Goal: Task Accomplishment & Management: Use online tool/utility

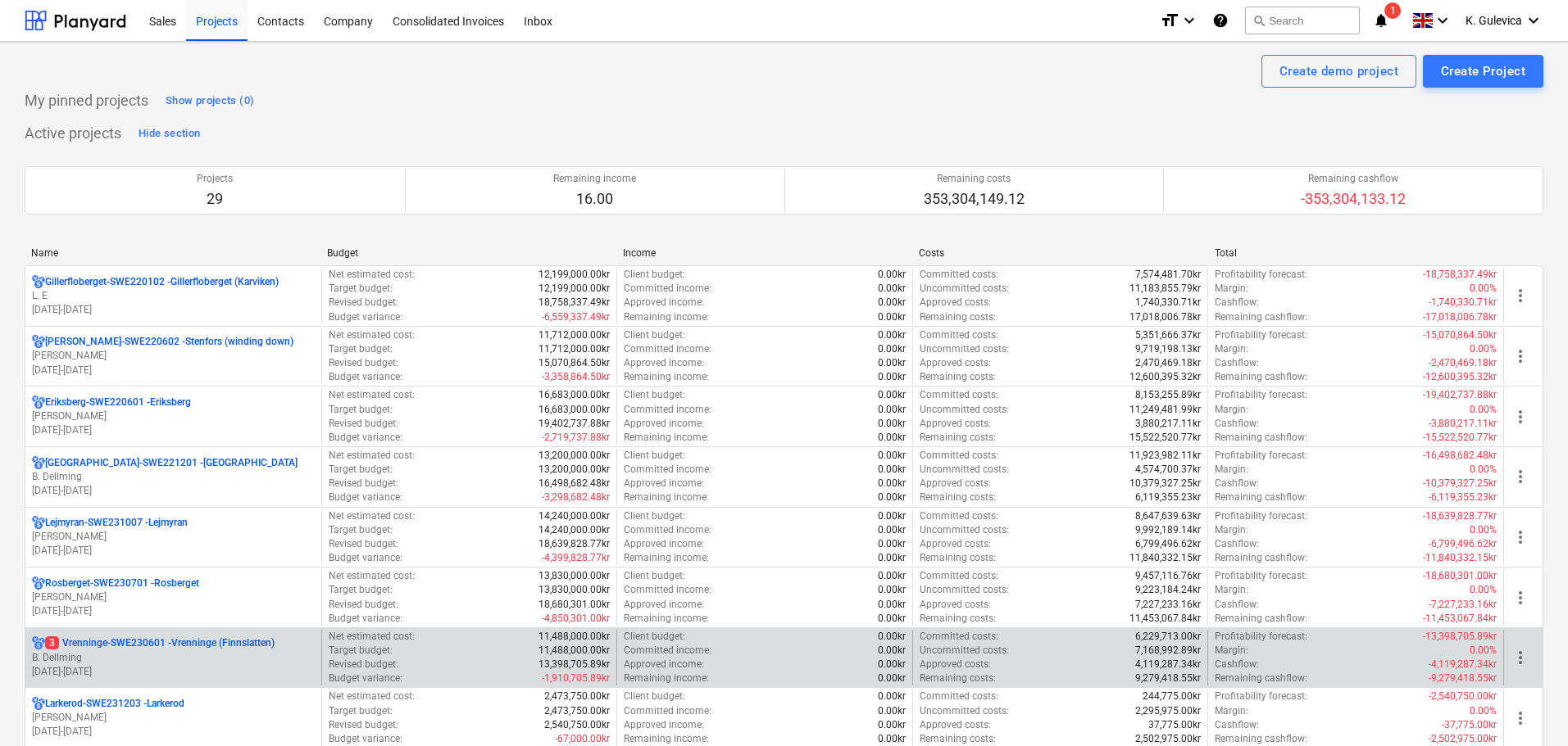
click at [103, 659] on p "B. Dellming" at bounding box center [173, 658] width 283 height 14
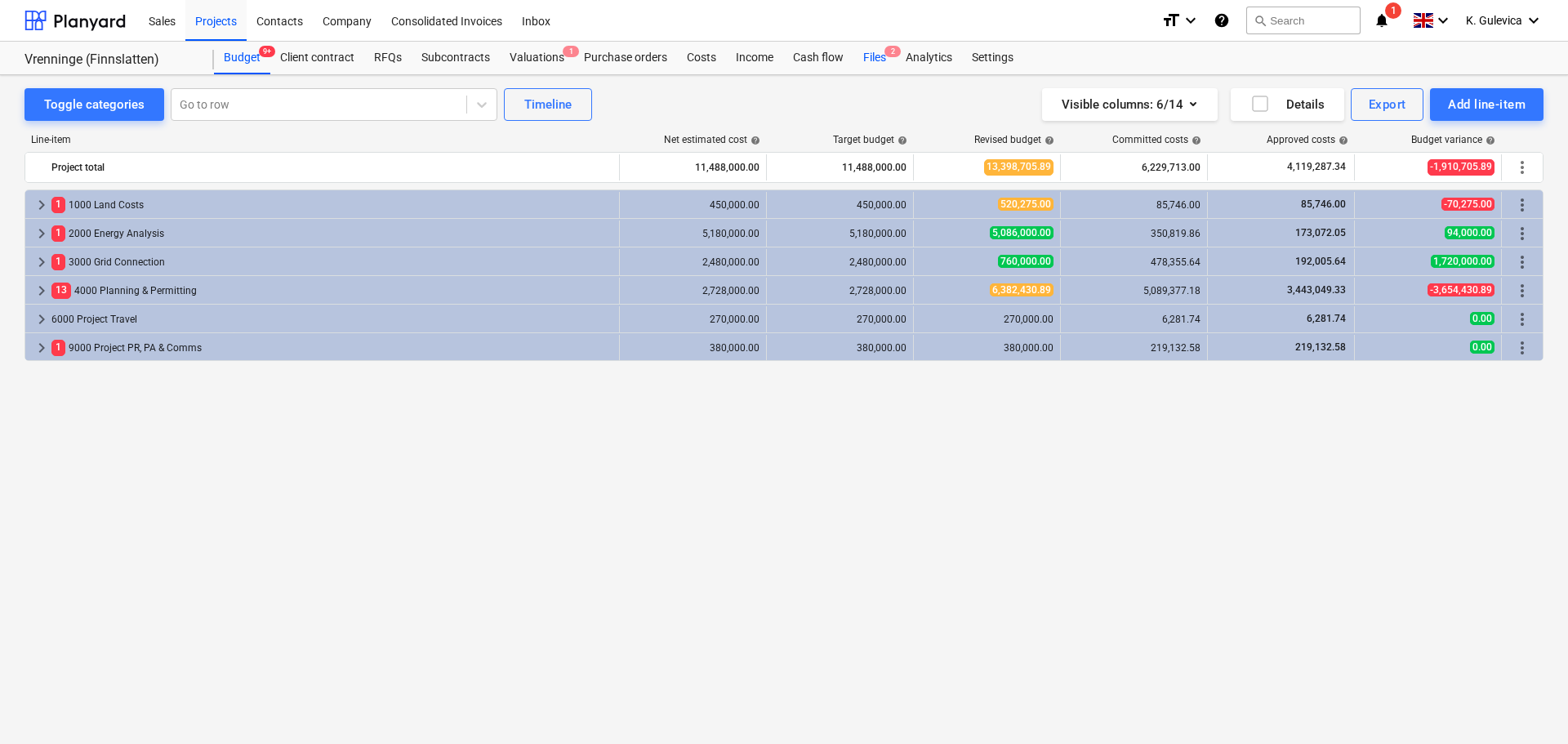
click at [881, 57] on div "Files 2" at bounding box center [875, 58] width 43 height 32
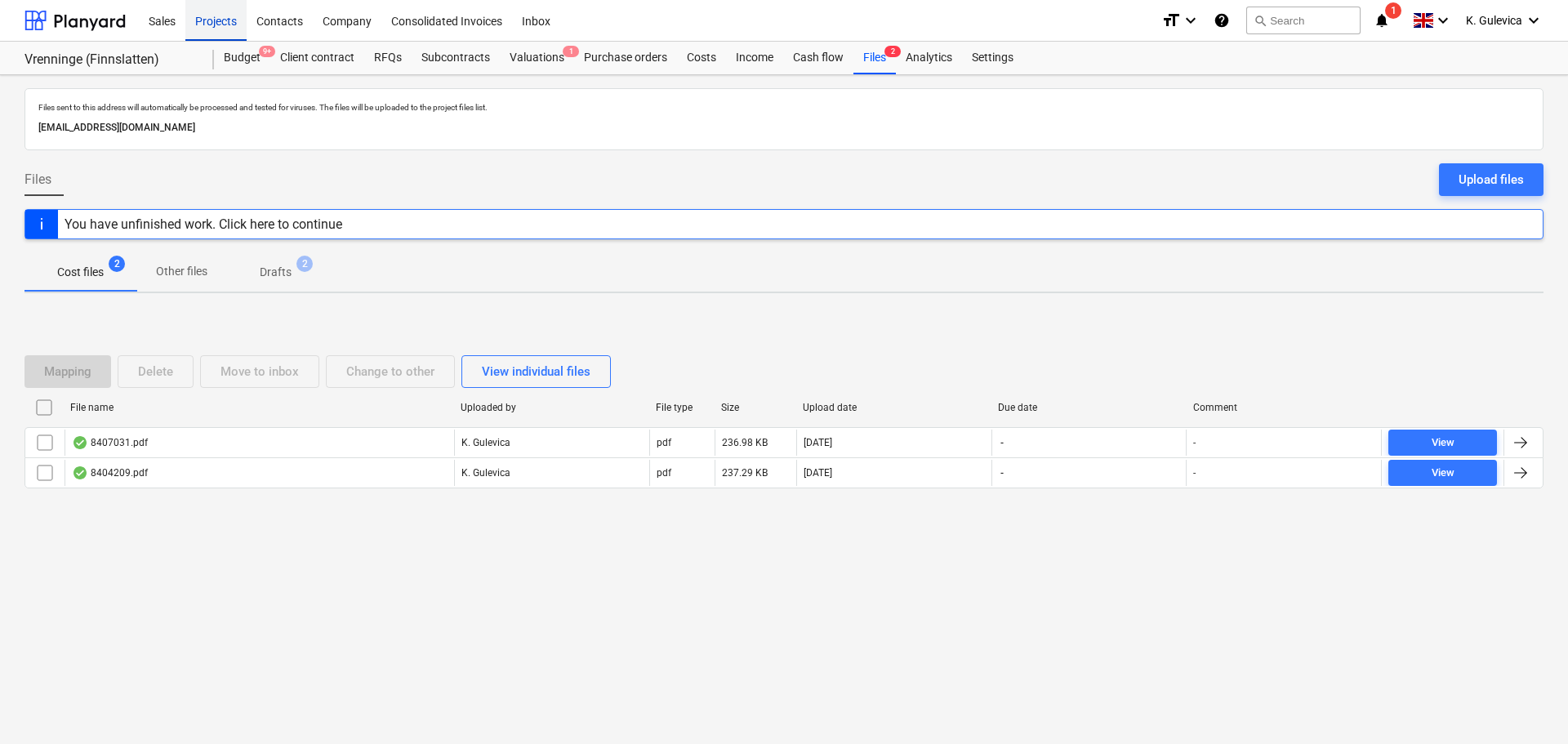
click at [207, 13] on div "Projects" at bounding box center [216, 20] width 62 height 42
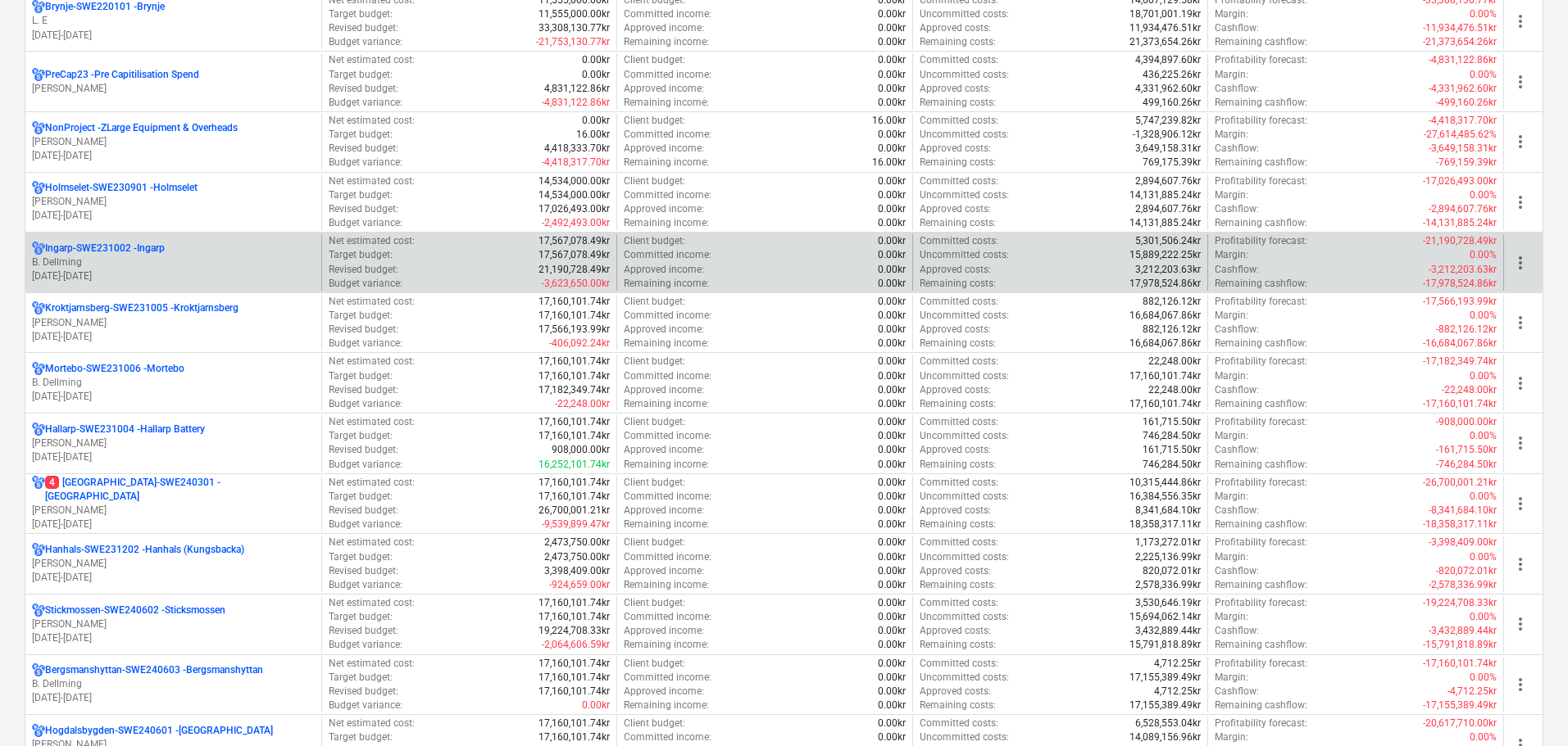
scroll to position [819, 0]
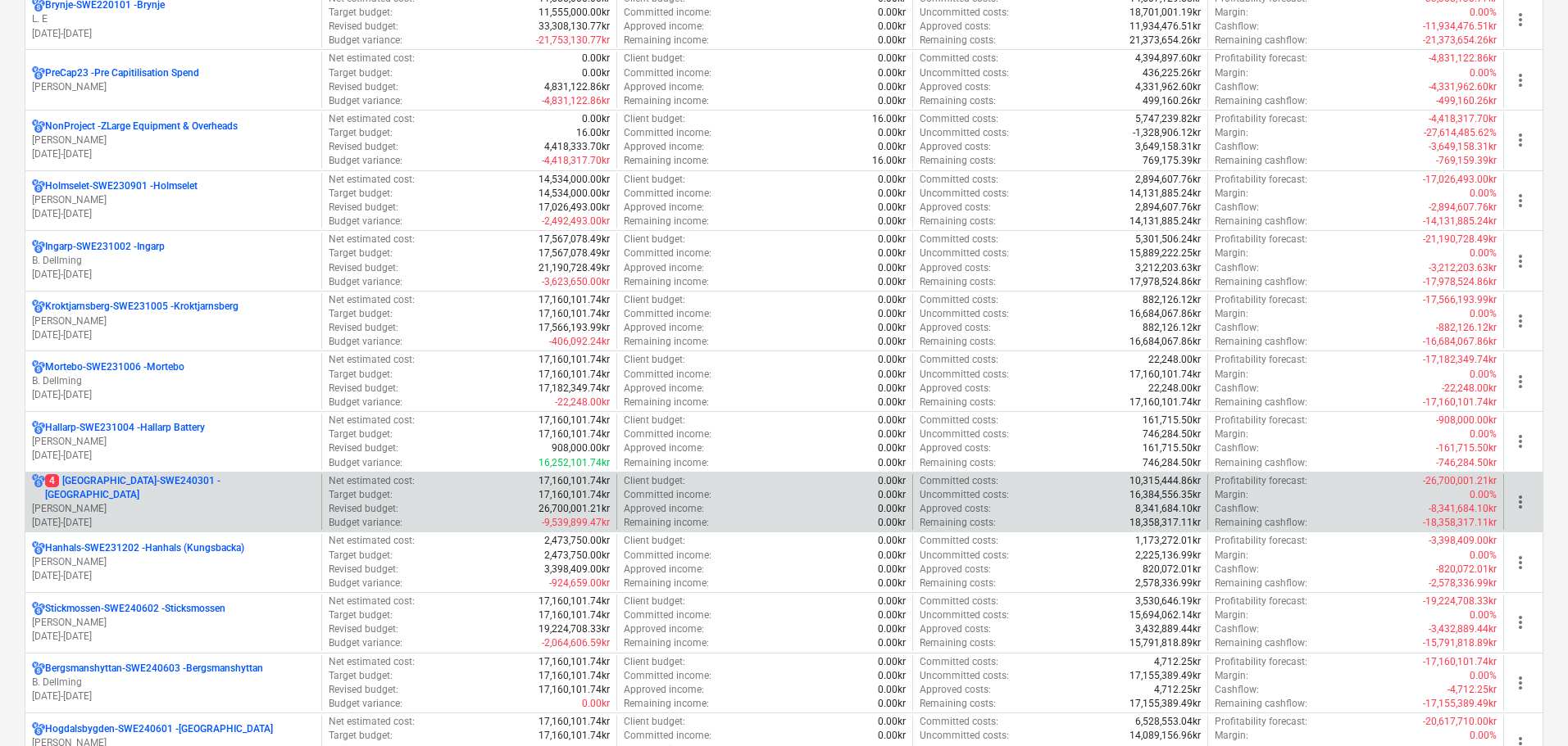
click at [157, 502] on p "[PERSON_NAME]" at bounding box center [173, 509] width 283 height 14
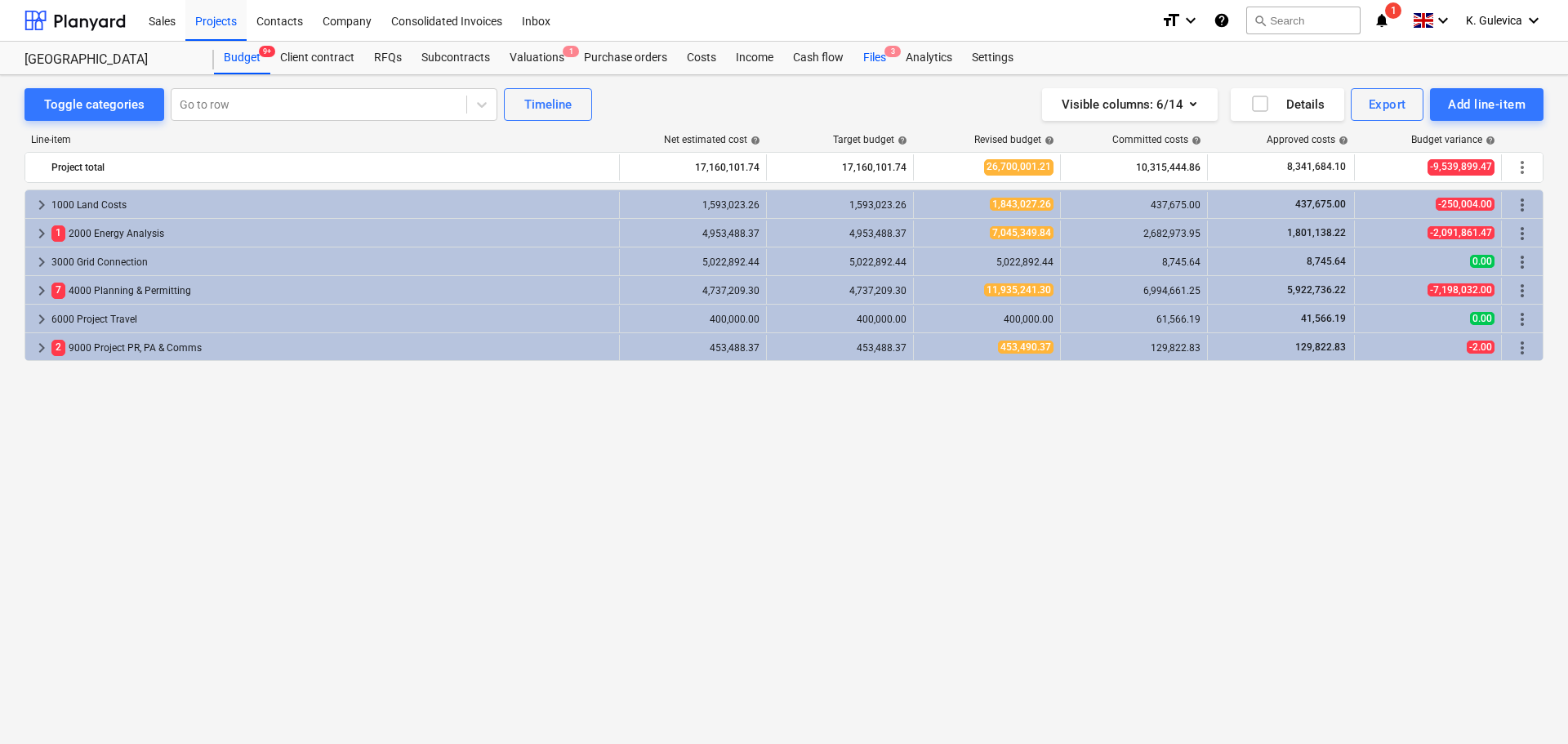
click at [880, 53] on div "Files 3" at bounding box center [875, 58] width 43 height 32
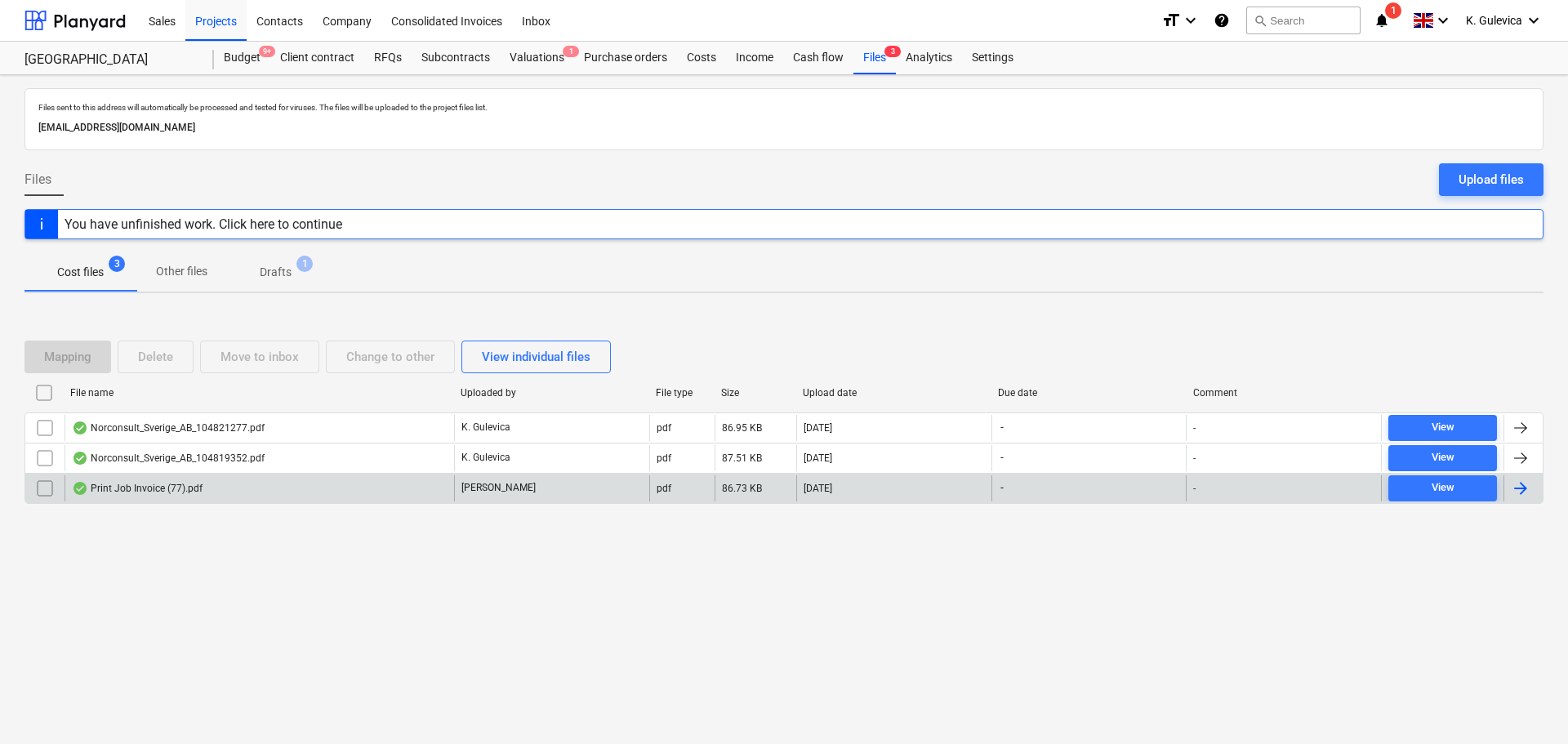
click at [516, 484] on div "[PERSON_NAME]" at bounding box center [551, 488] width 195 height 27
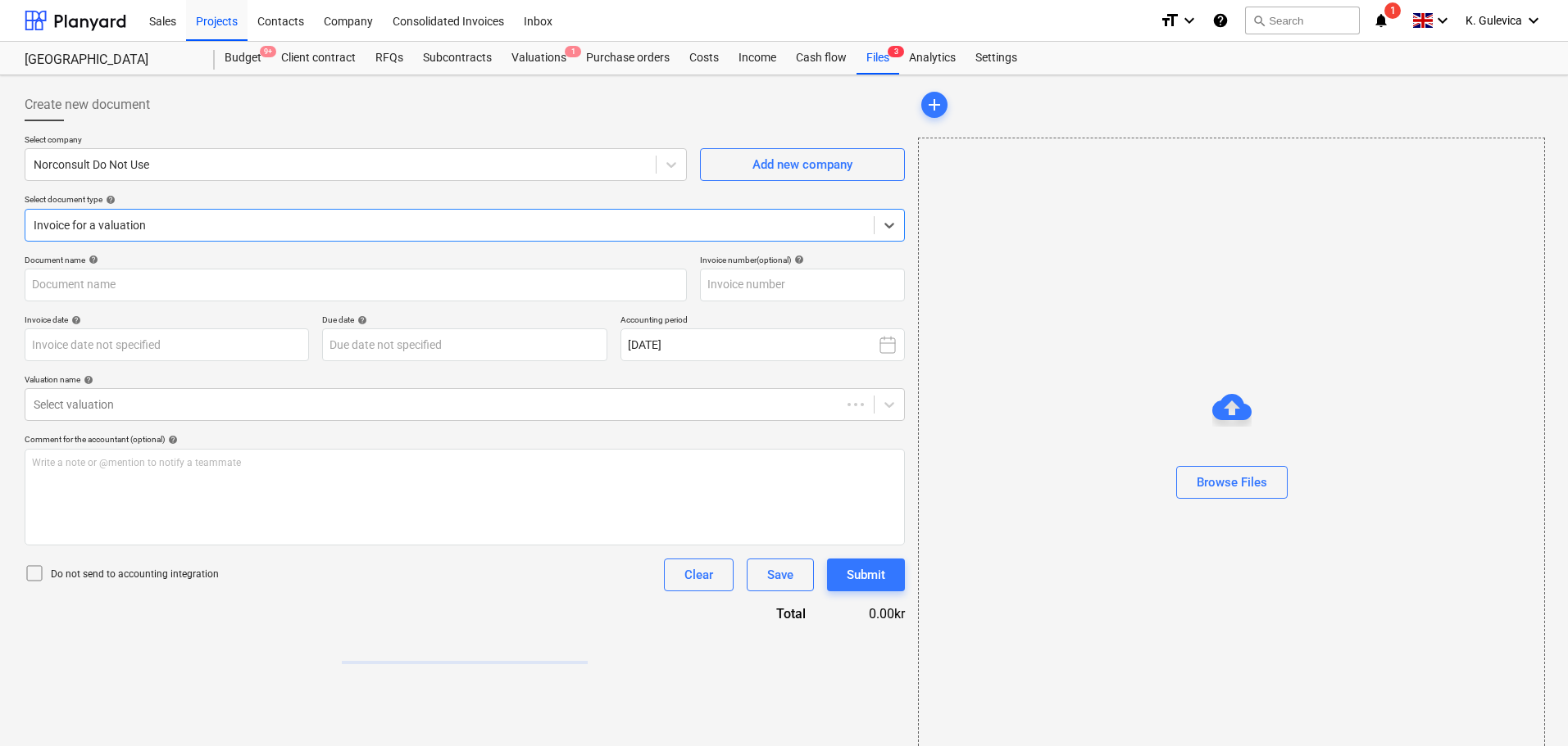
type input "104822482"
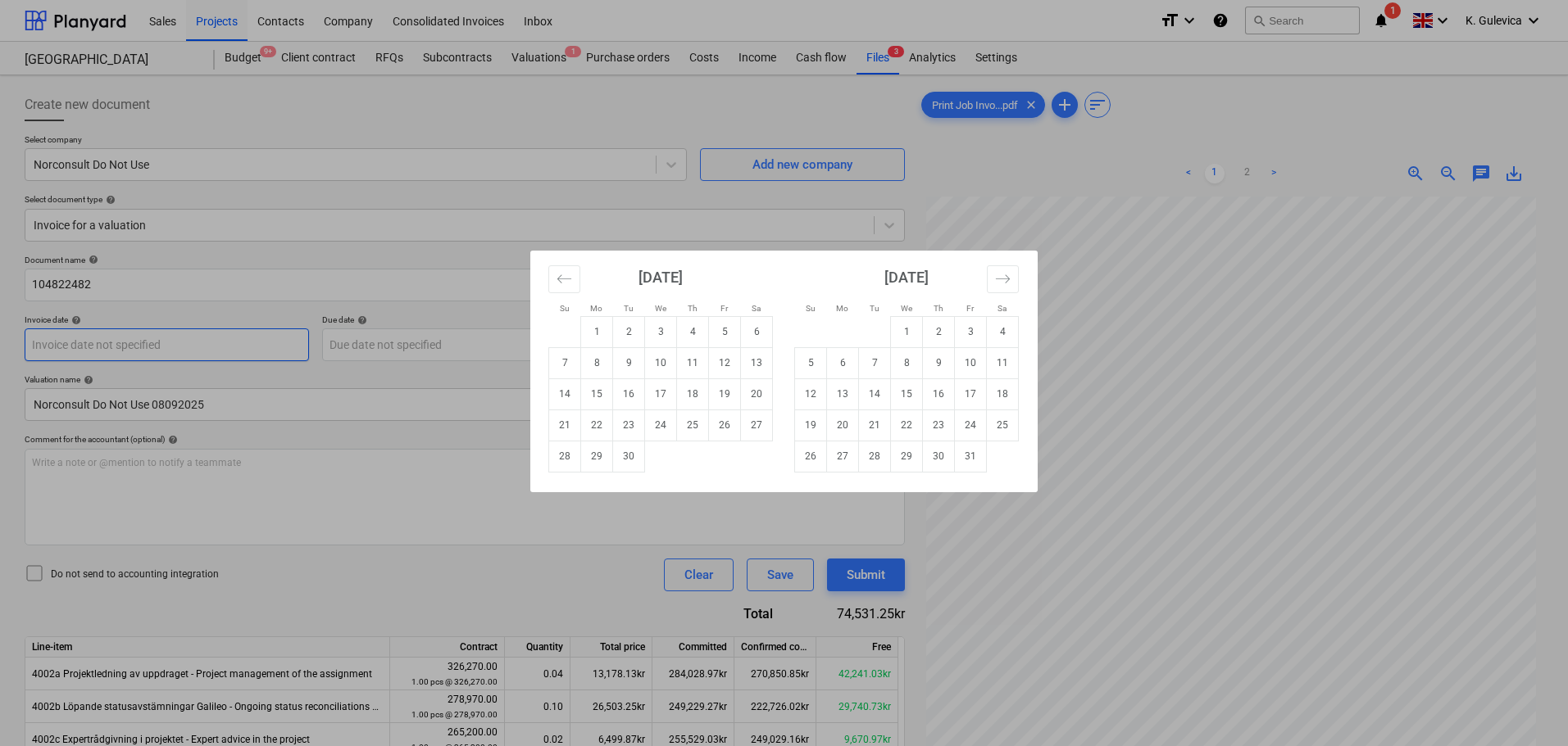
click at [120, 343] on body "Sales Projects Contacts Company Consolidated Invoices Inbox format_size keyboar…" at bounding box center [784, 373] width 1568 height 746
click at [630, 360] on td "9" at bounding box center [629, 363] width 32 height 31
type input "[DATE]"
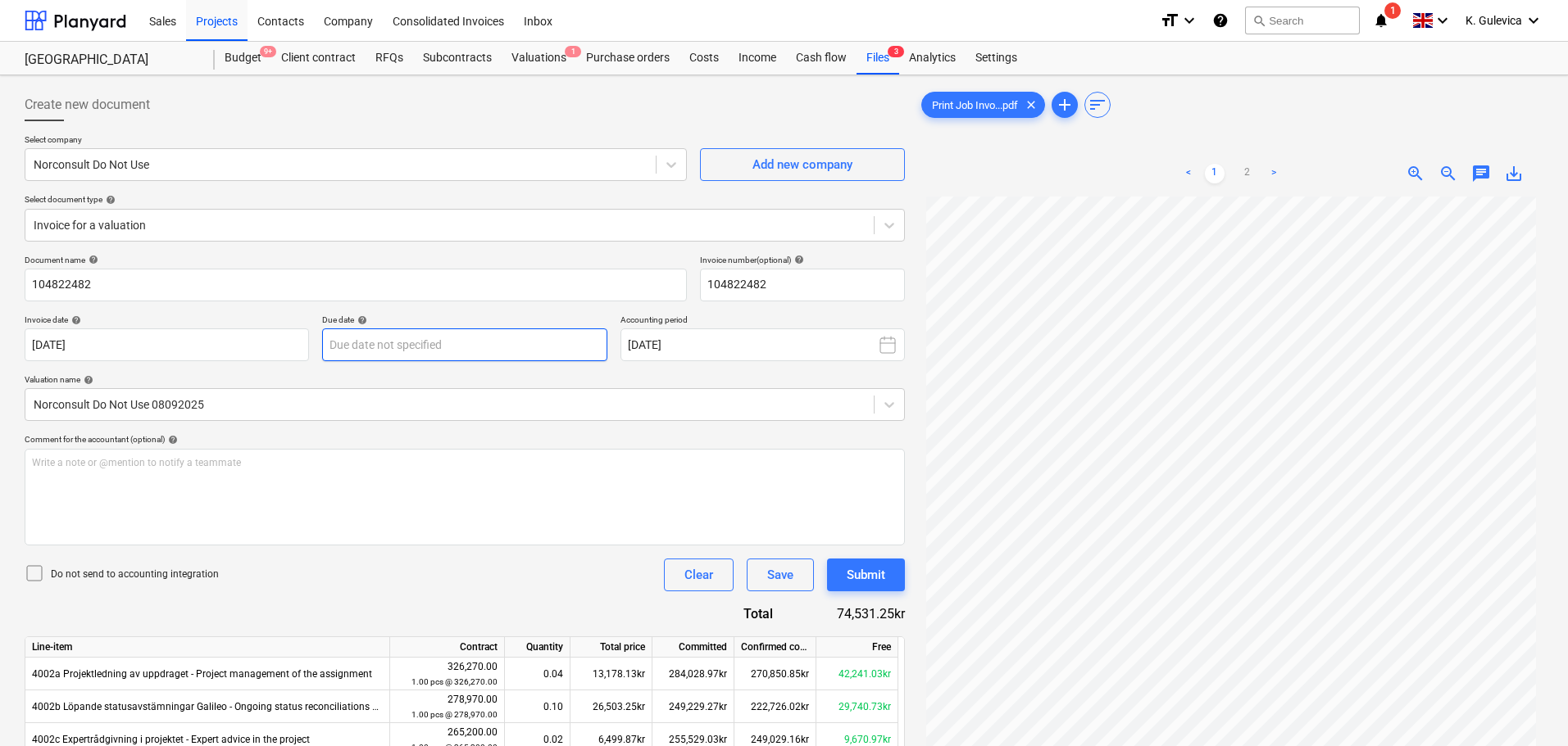
click at [461, 356] on body "Sales Projects Contacts Company Consolidated Invoices Inbox format_size keyboar…" at bounding box center [784, 373] width 1568 height 746
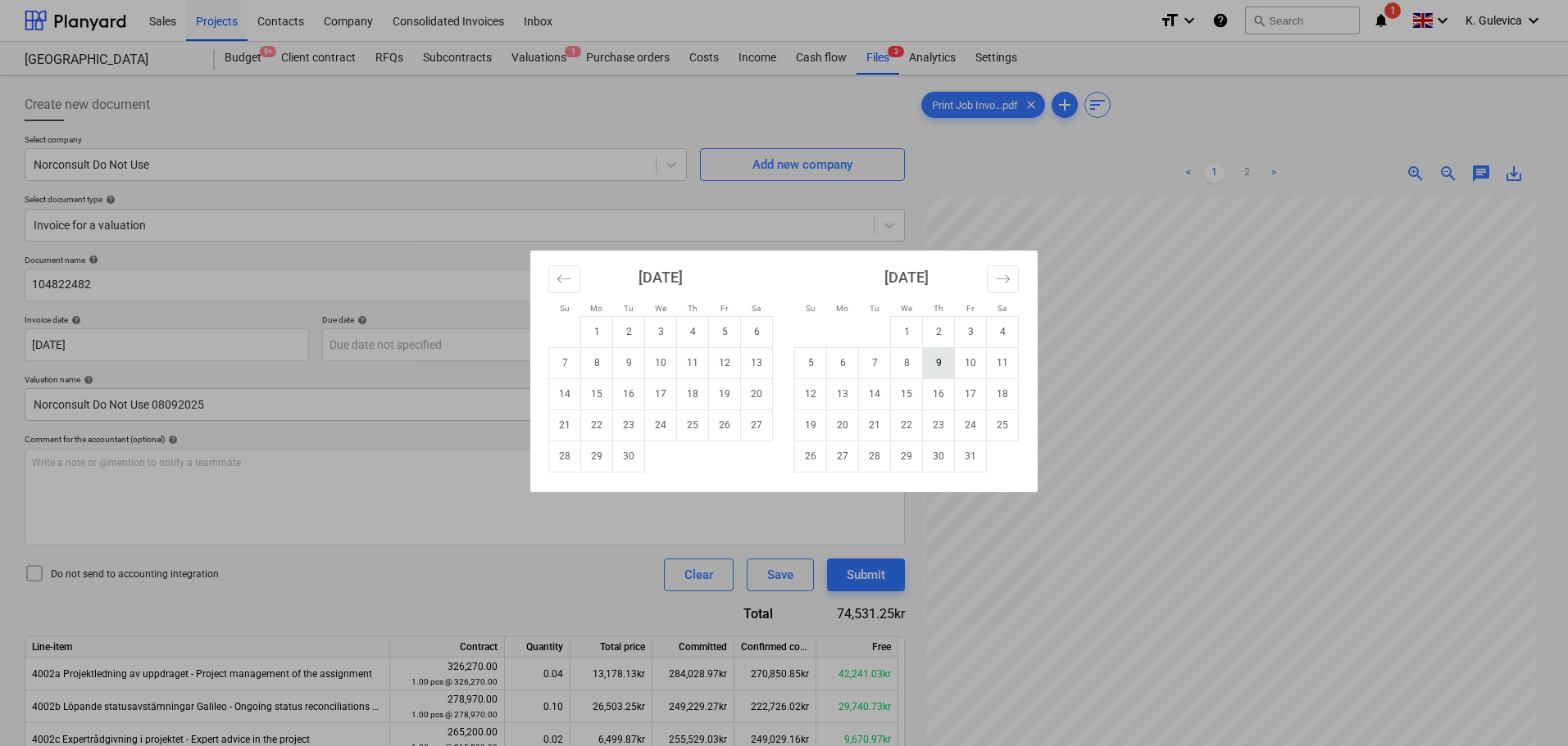
click at [933, 358] on td "9" at bounding box center [938, 363] width 32 height 31
type input "[DATE]"
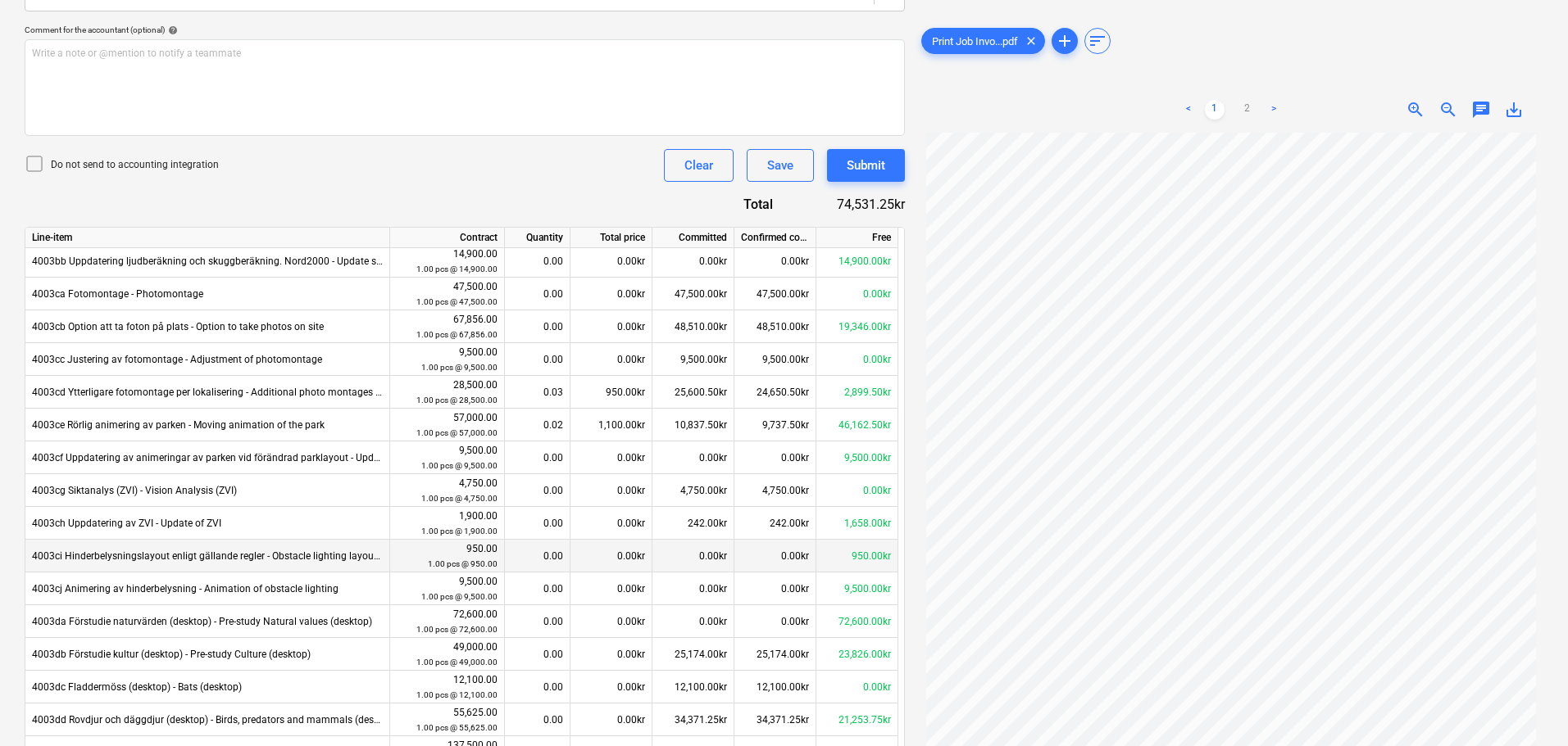
scroll to position [97, 0]
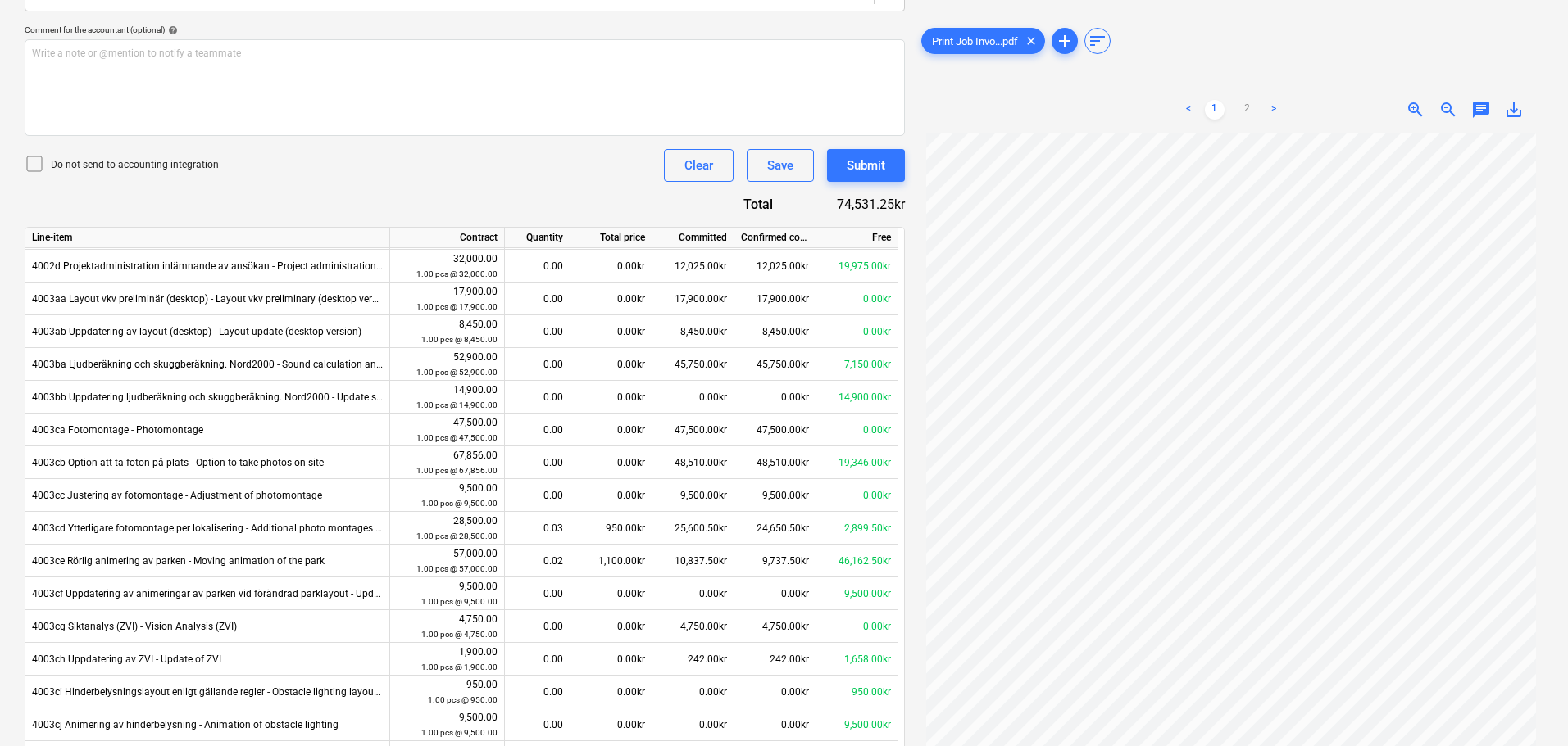
click at [460, 177] on div "Do not send to accounting integration Clear Save Submit" at bounding box center [465, 165] width 880 height 33
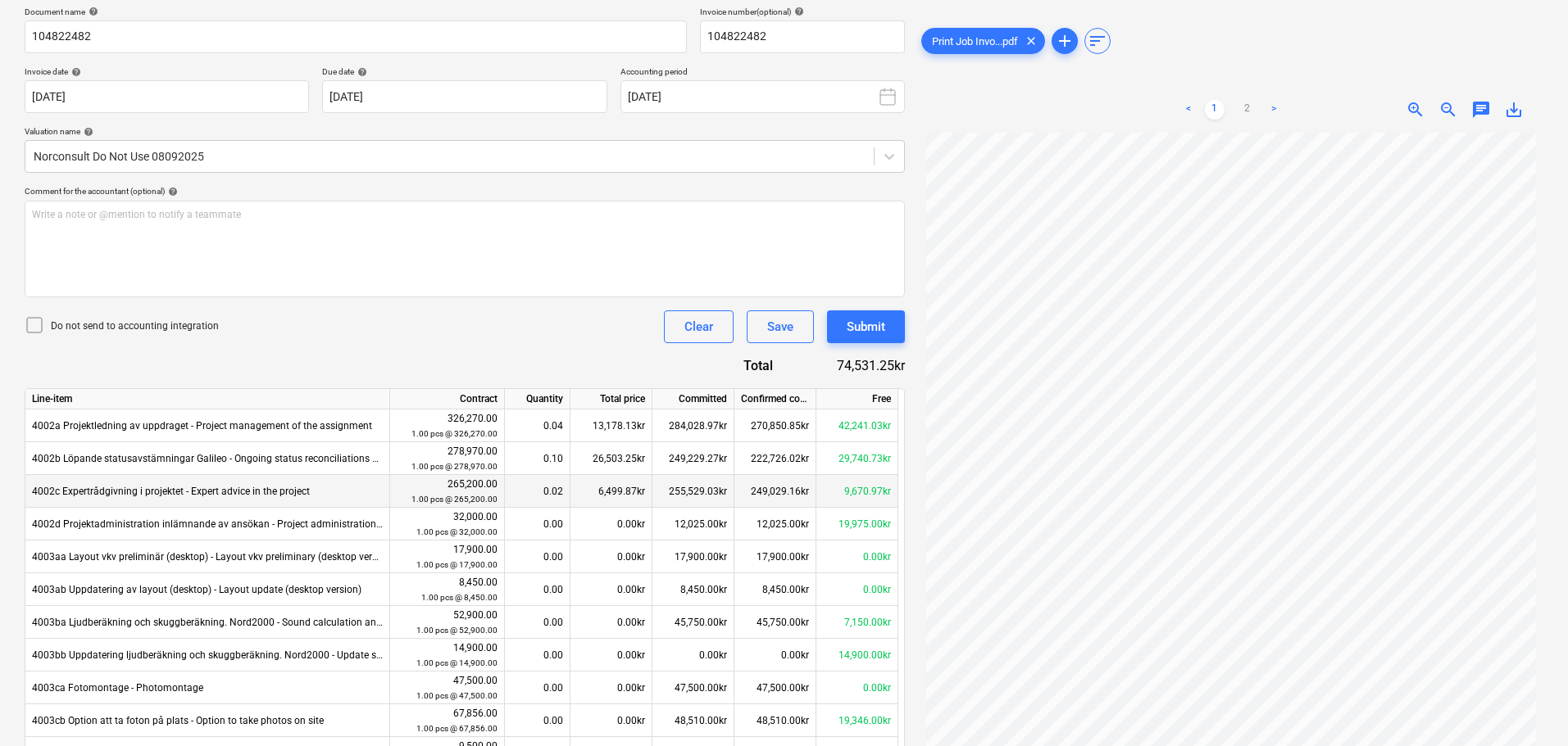
scroll to position [0, 0]
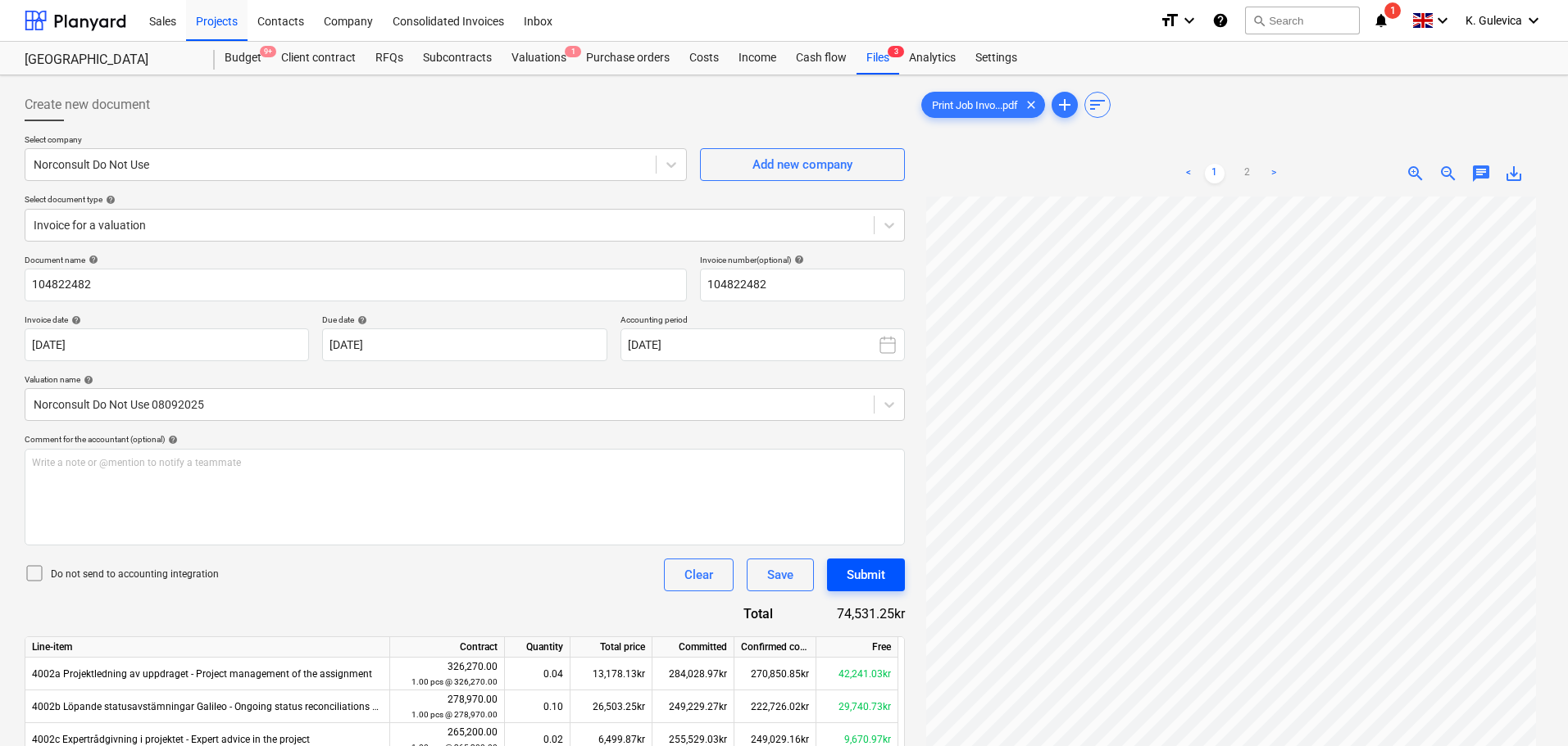
click at [867, 573] on div "Submit" at bounding box center [865, 575] width 39 height 21
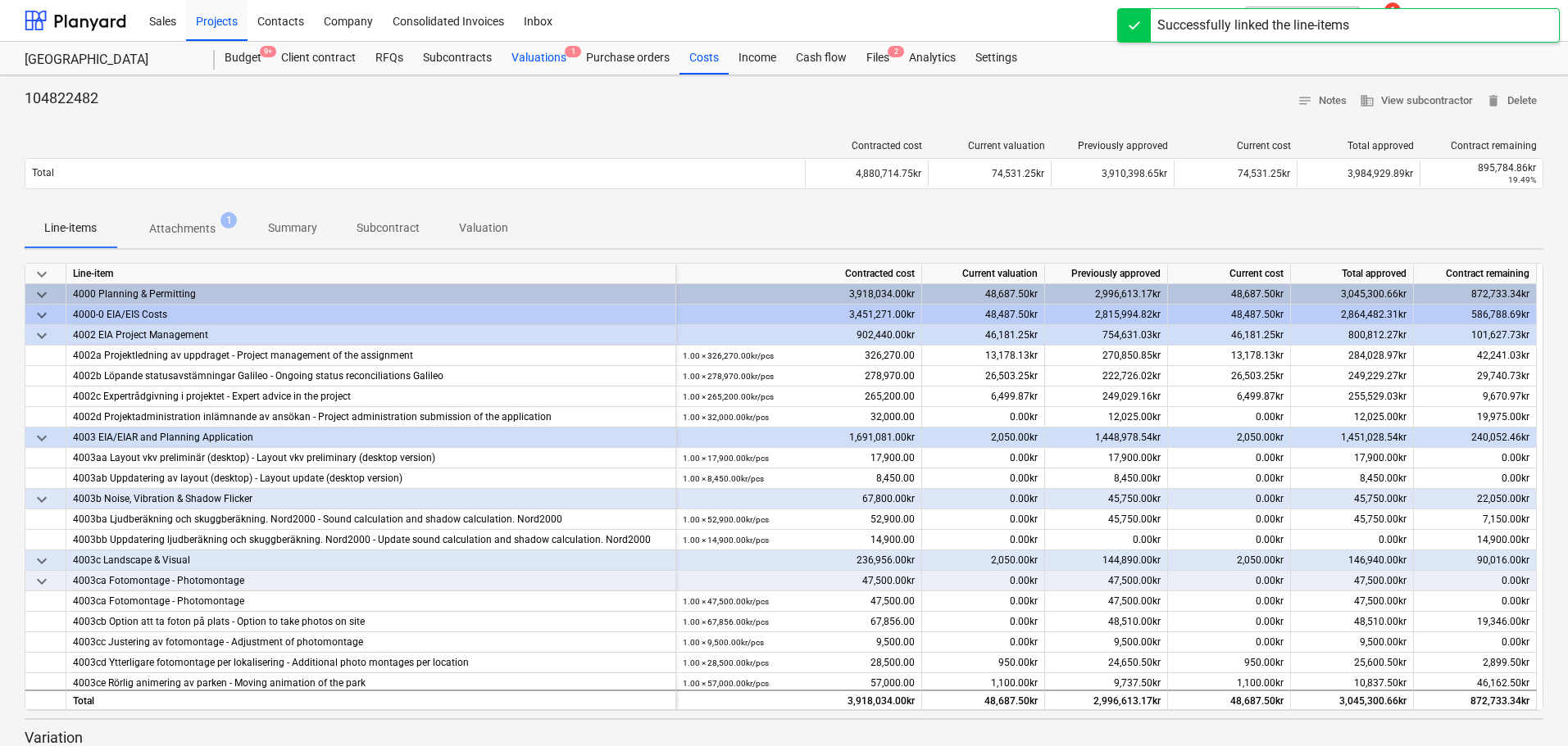
click at [537, 55] on div "Valuations 1" at bounding box center [539, 58] width 75 height 33
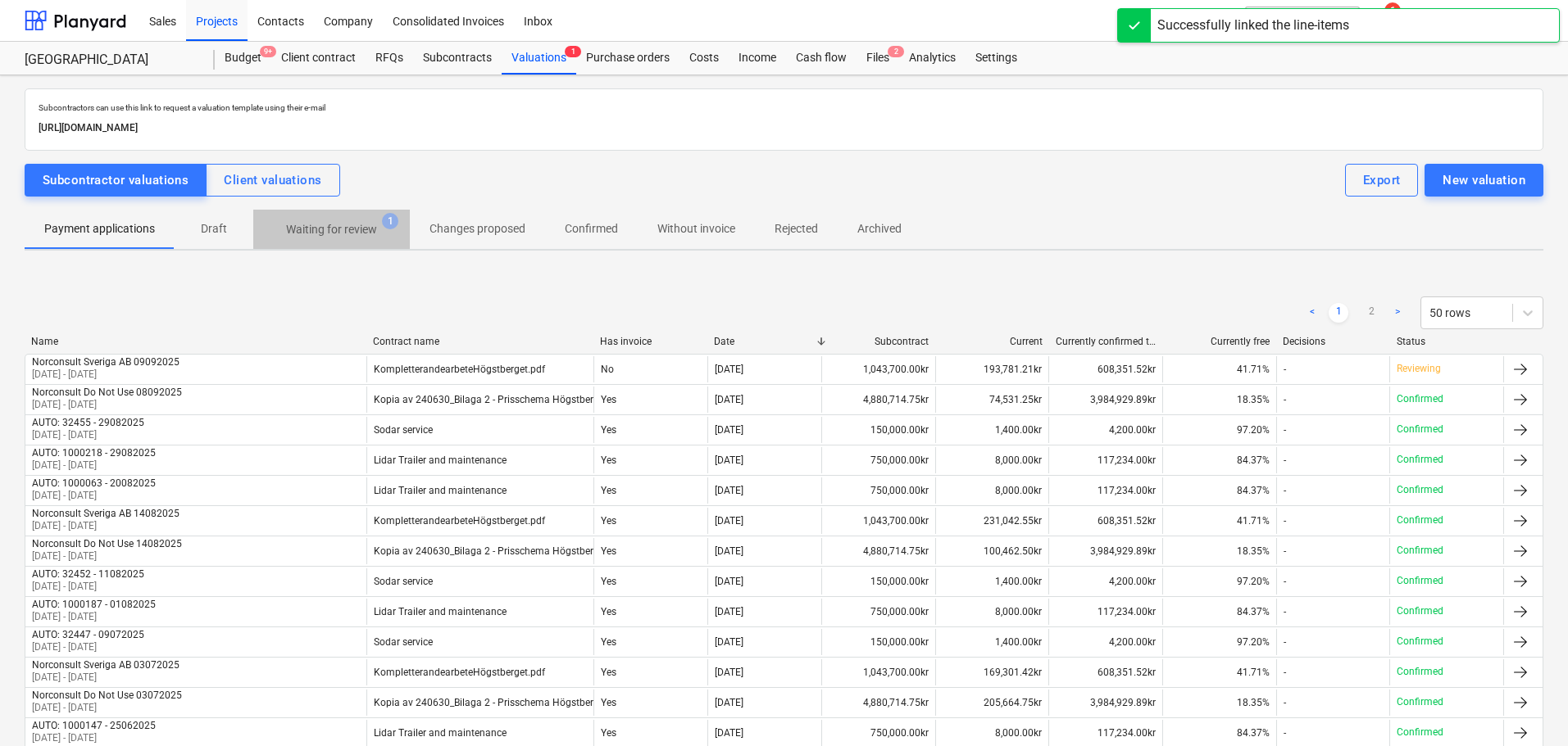
click at [332, 232] on p "Waiting for review" at bounding box center [331, 230] width 91 height 17
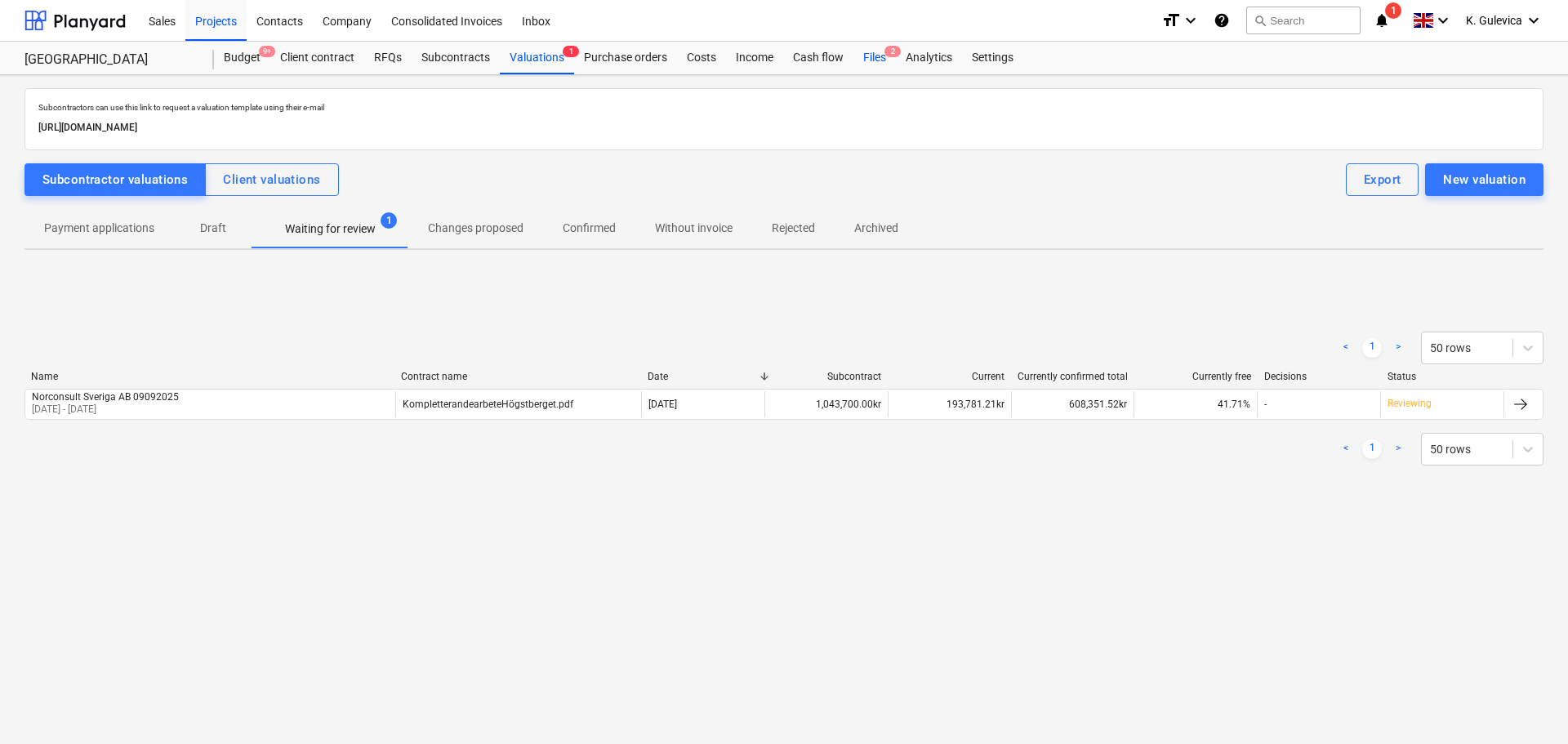
click at [871, 66] on div "Files 2" at bounding box center [875, 58] width 43 height 32
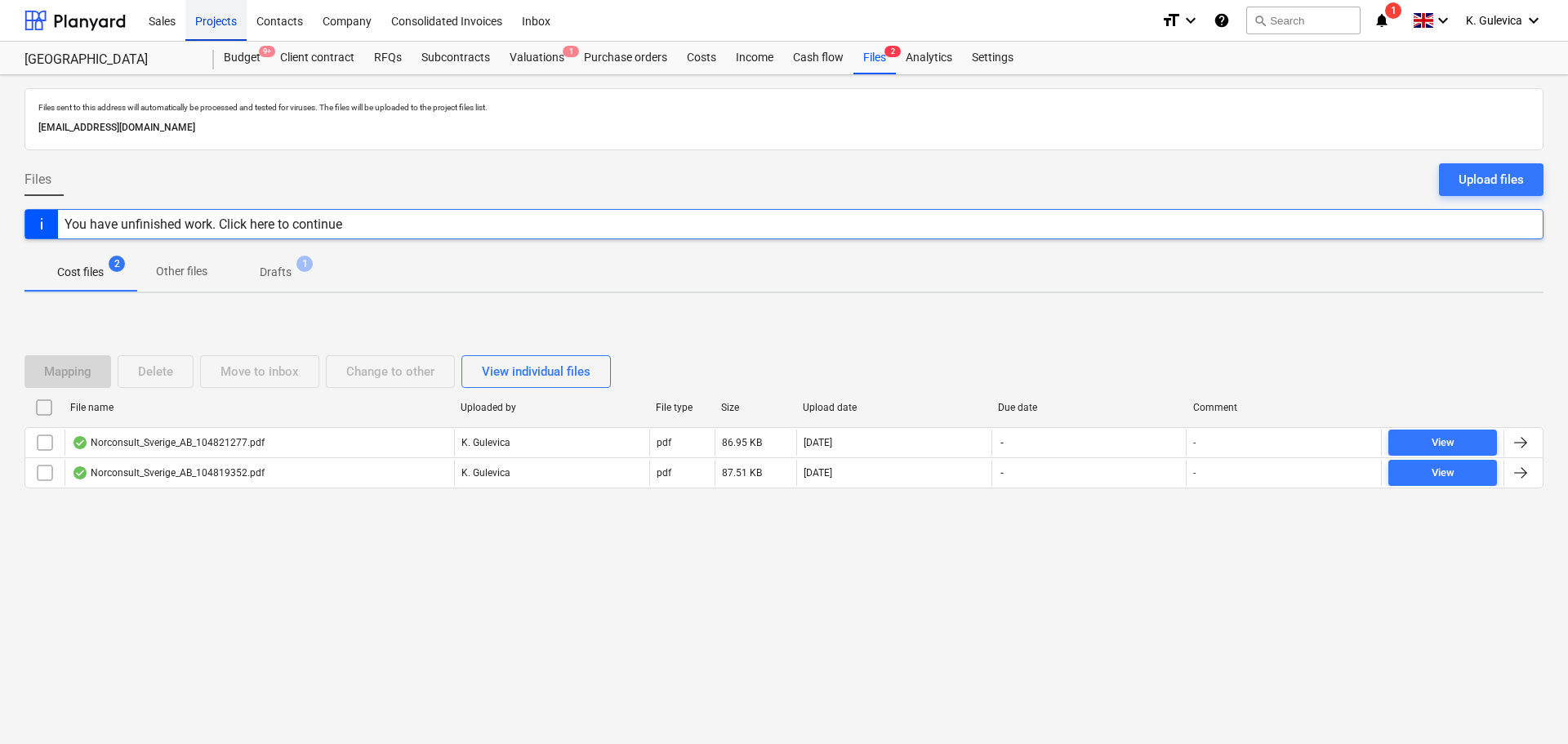
click at [198, 29] on div "Projects" at bounding box center [216, 20] width 62 height 42
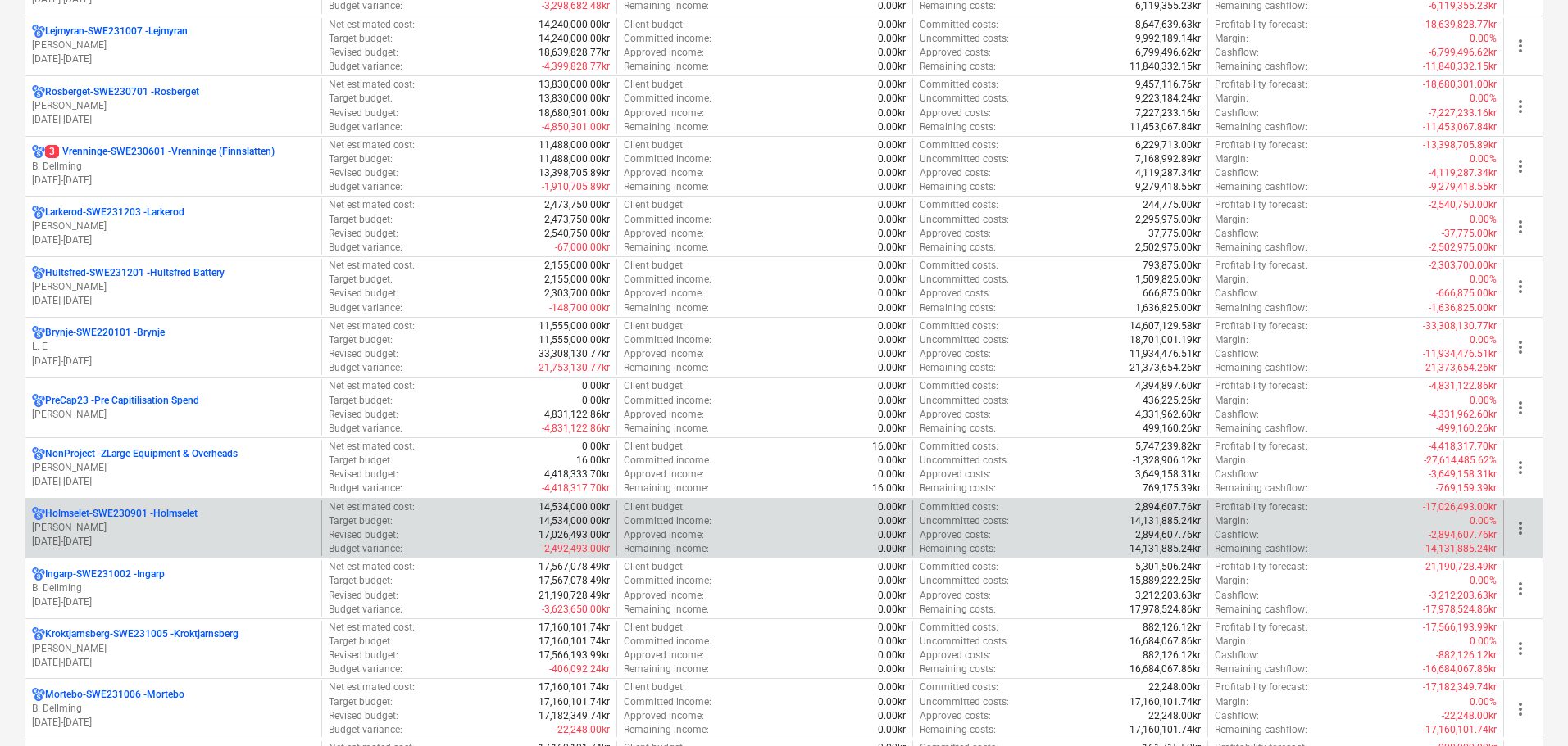
scroll to position [983, 0]
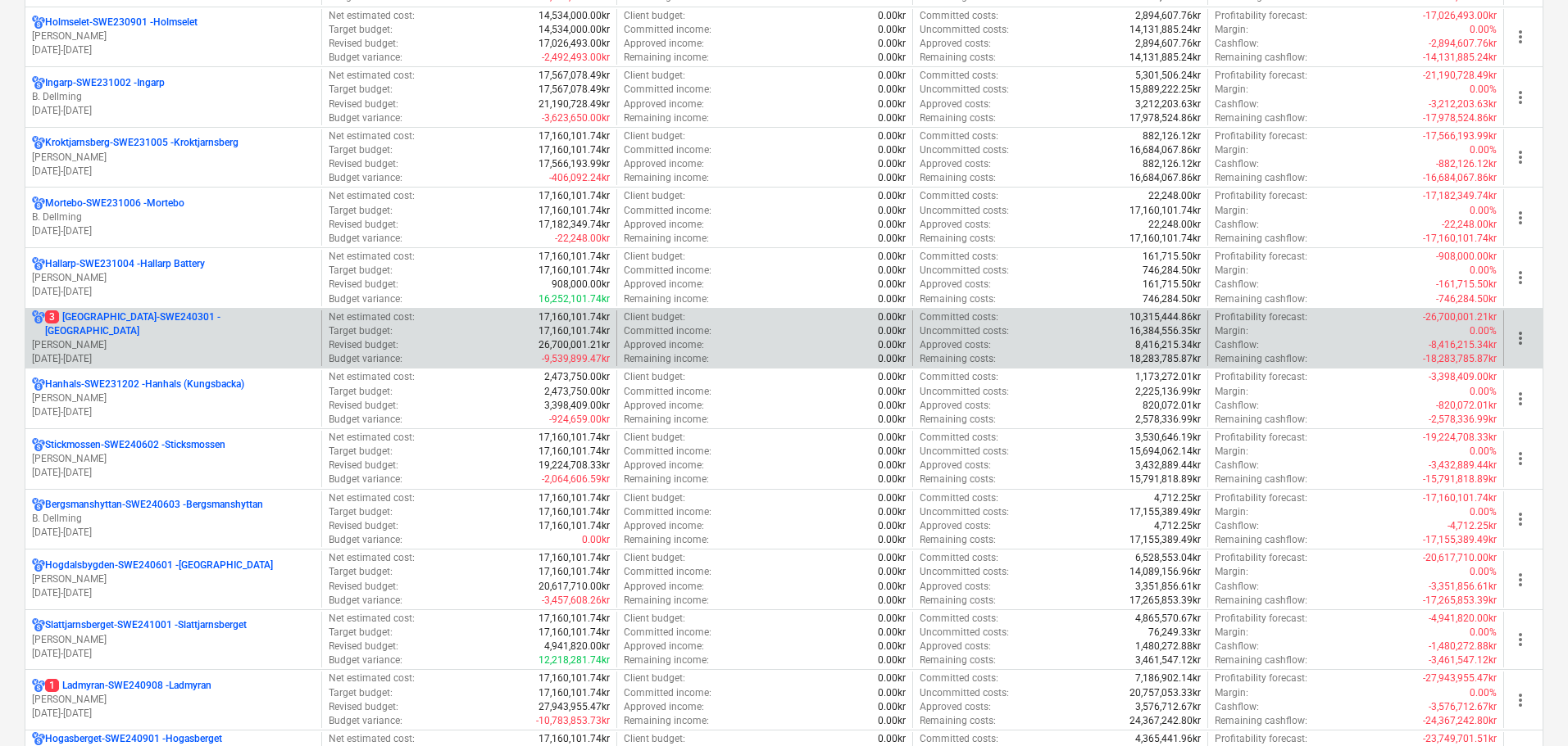
click at [172, 340] on p "[PERSON_NAME]" at bounding box center [173, 346] width 283 height 14
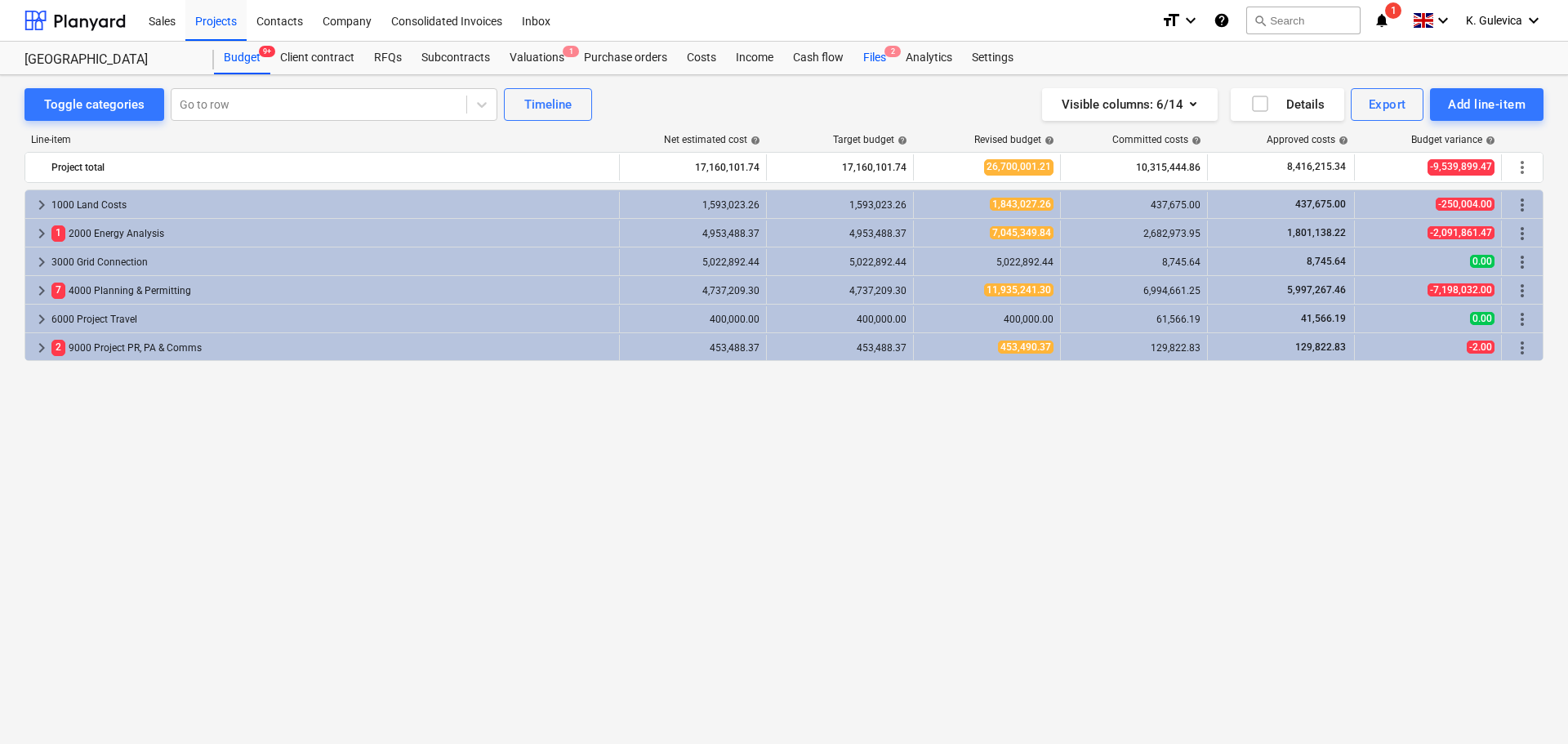
click at [864, 54] on div "Files 2" at bounding box center [875, 58] width 43 height 32
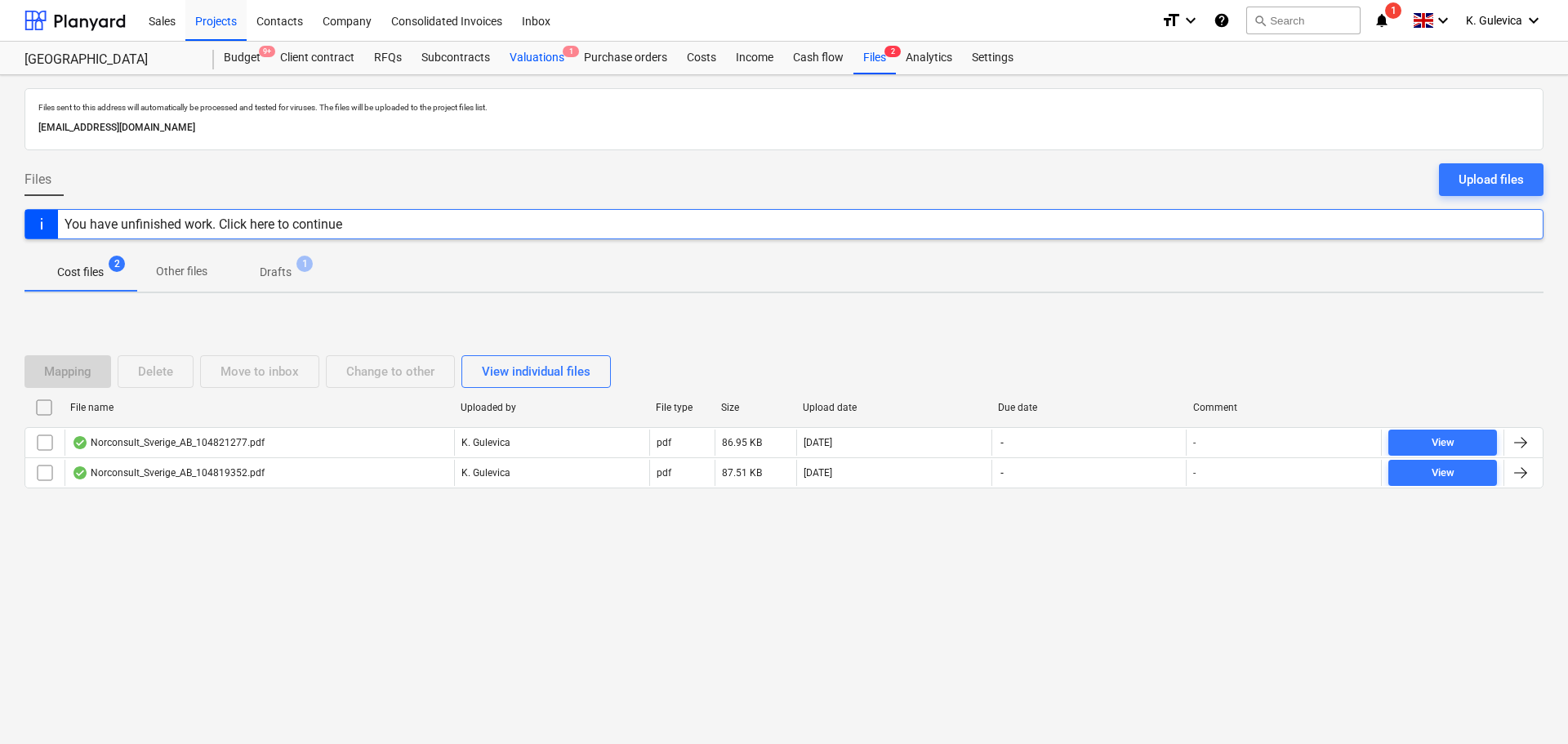
click at [522, 62] on div "Valuations 1" at bounding box center [537, 58] width 74 height 32
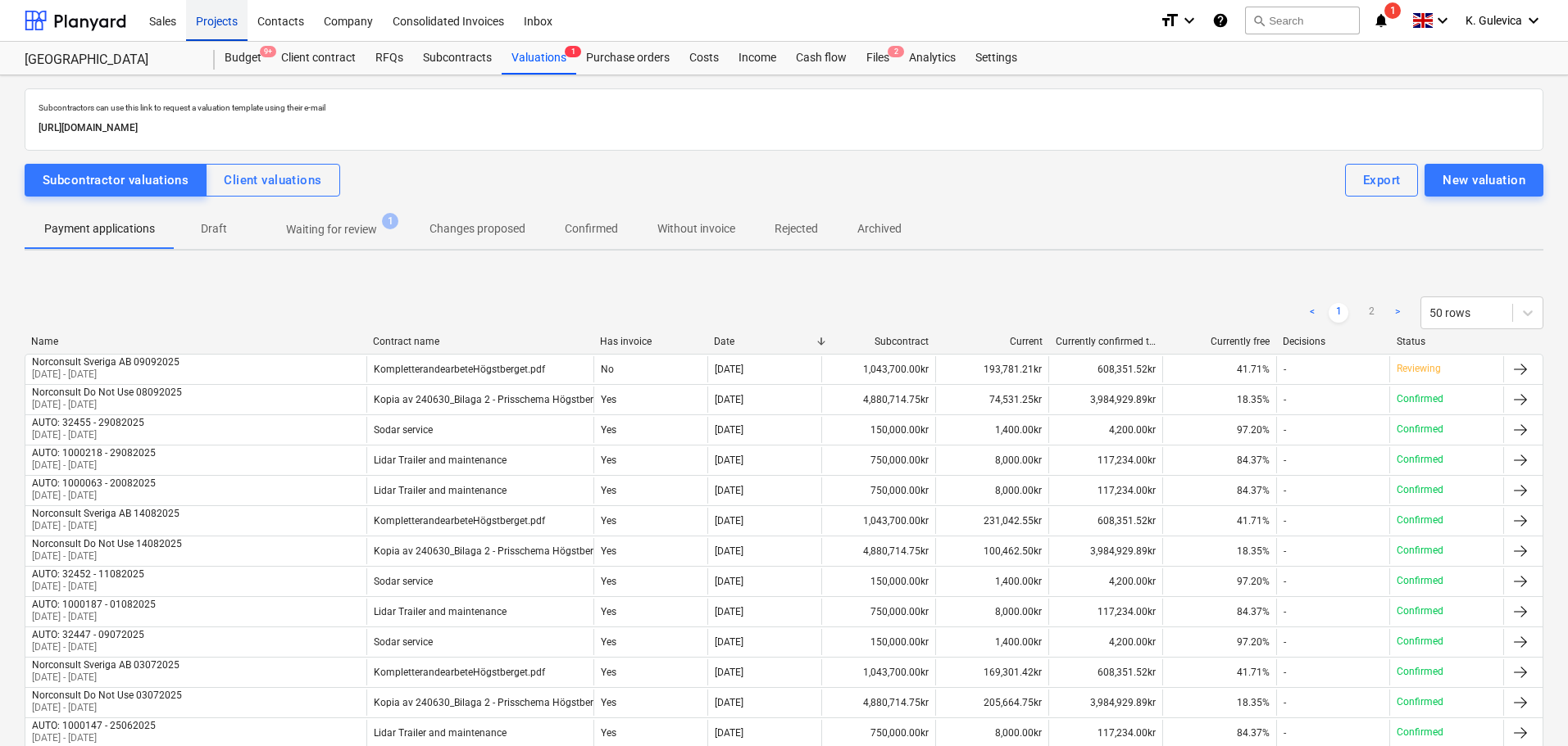
click at [215, 25] on div "Projects" at bounding box center [217, 20] width 62 height 42
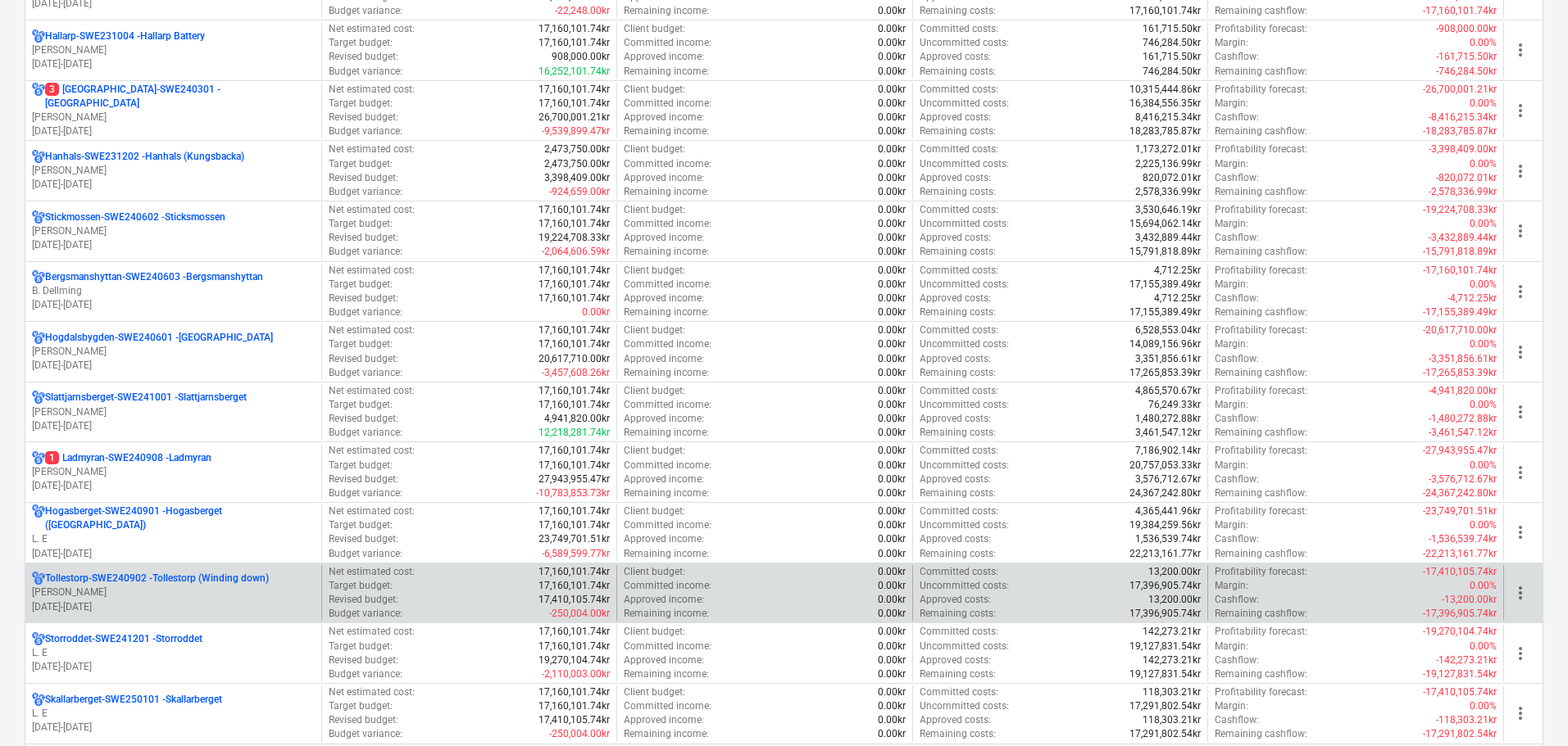
scroll to position [1229, 0]
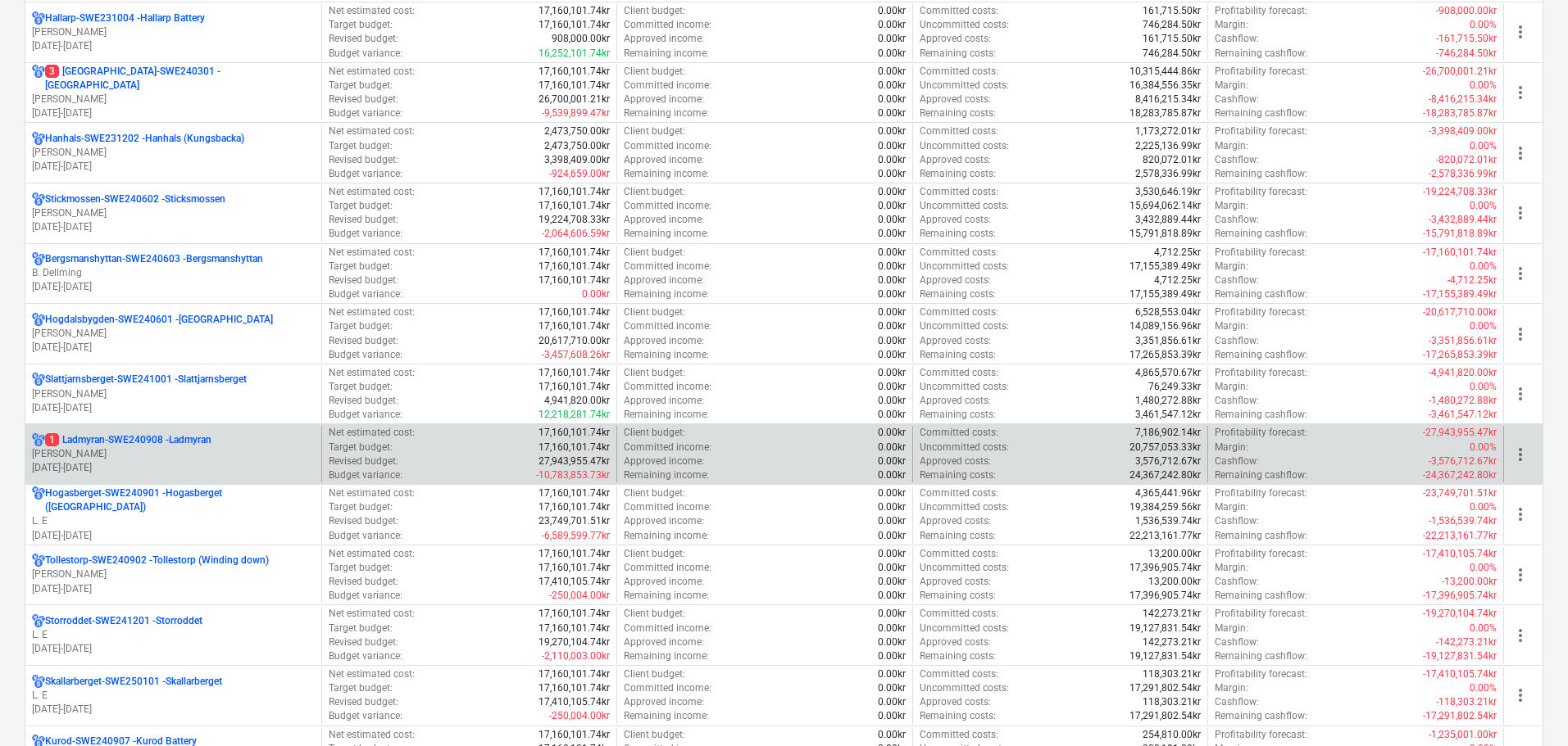
click at [129, 454] on p "[PERSON_NAME]" at bounding box center [173, 454] width 283 height 14
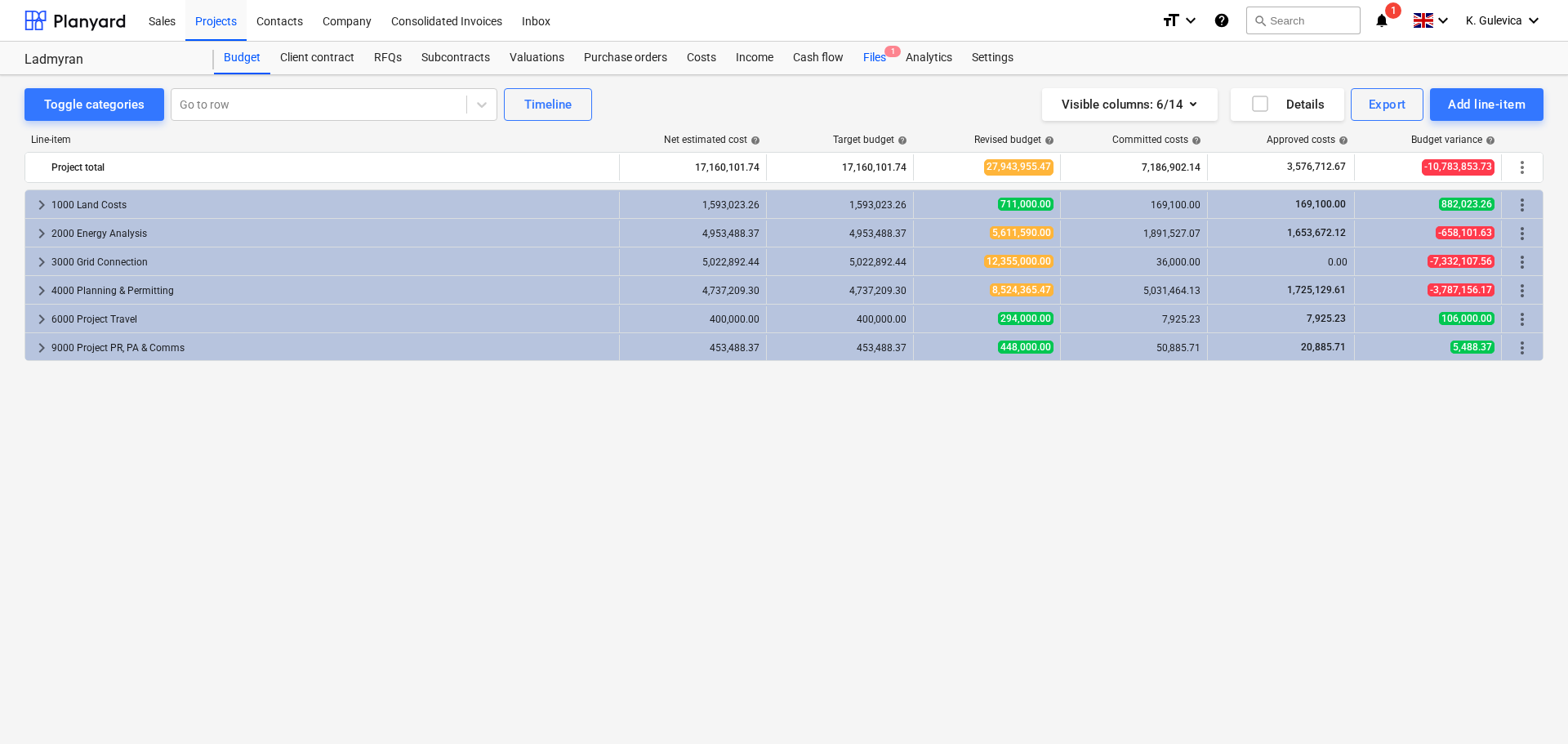
click at [863, 59] on div "Files 1" at bounding box center [875, 58] width 43 height 32
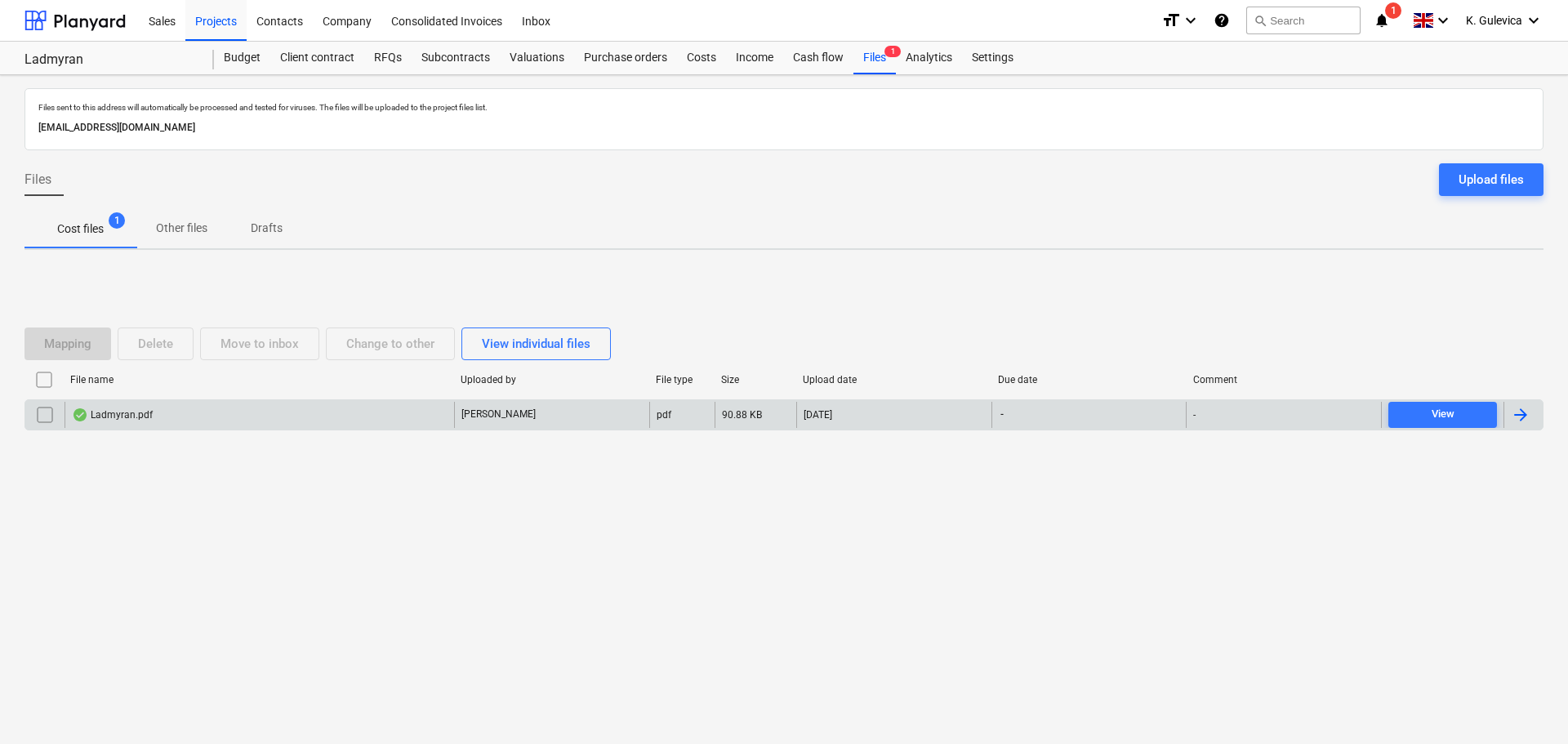
click at [348, 416] on div "Ladmyran.pdf" at bounding box center [259, 415] width 390 height 27
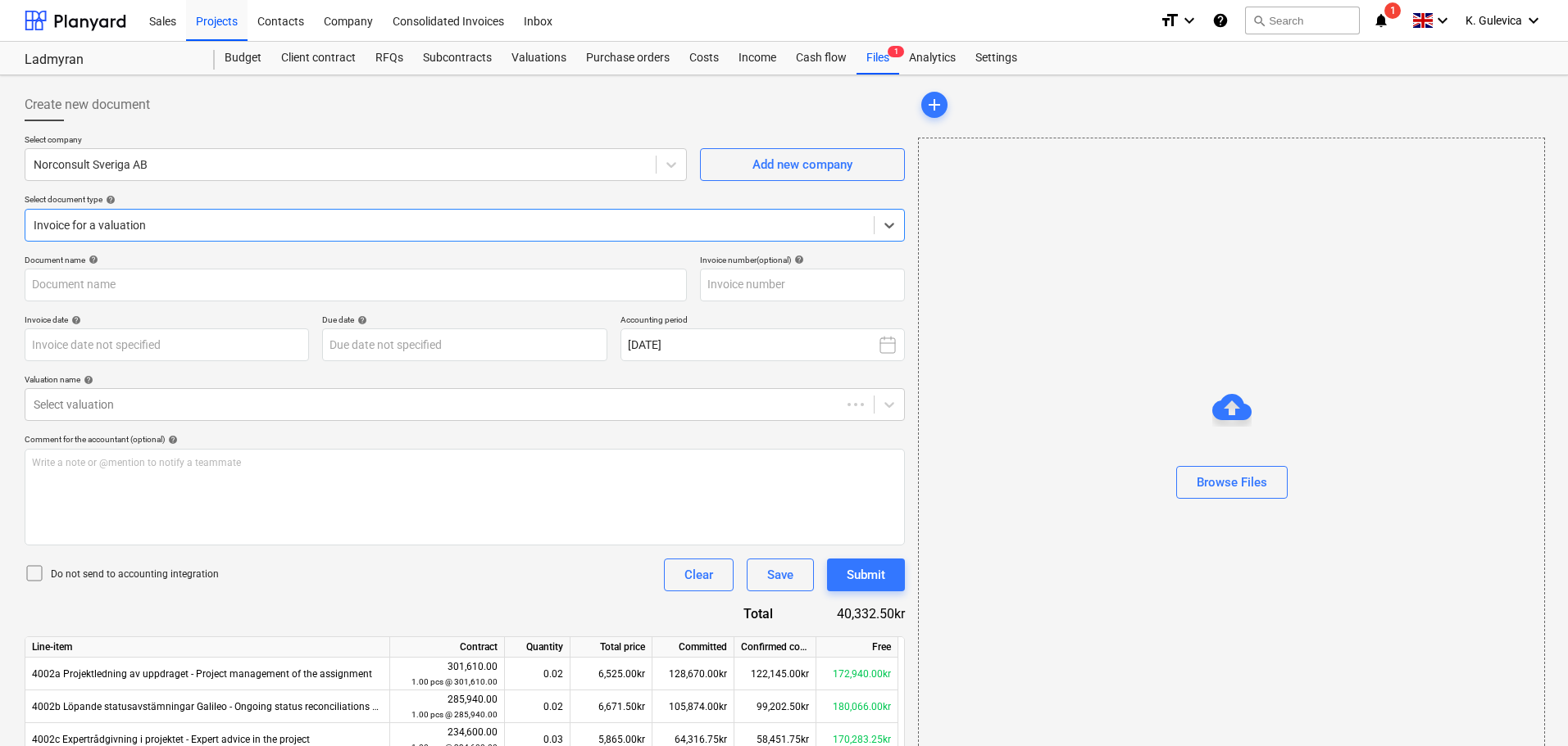
type input "104822518"
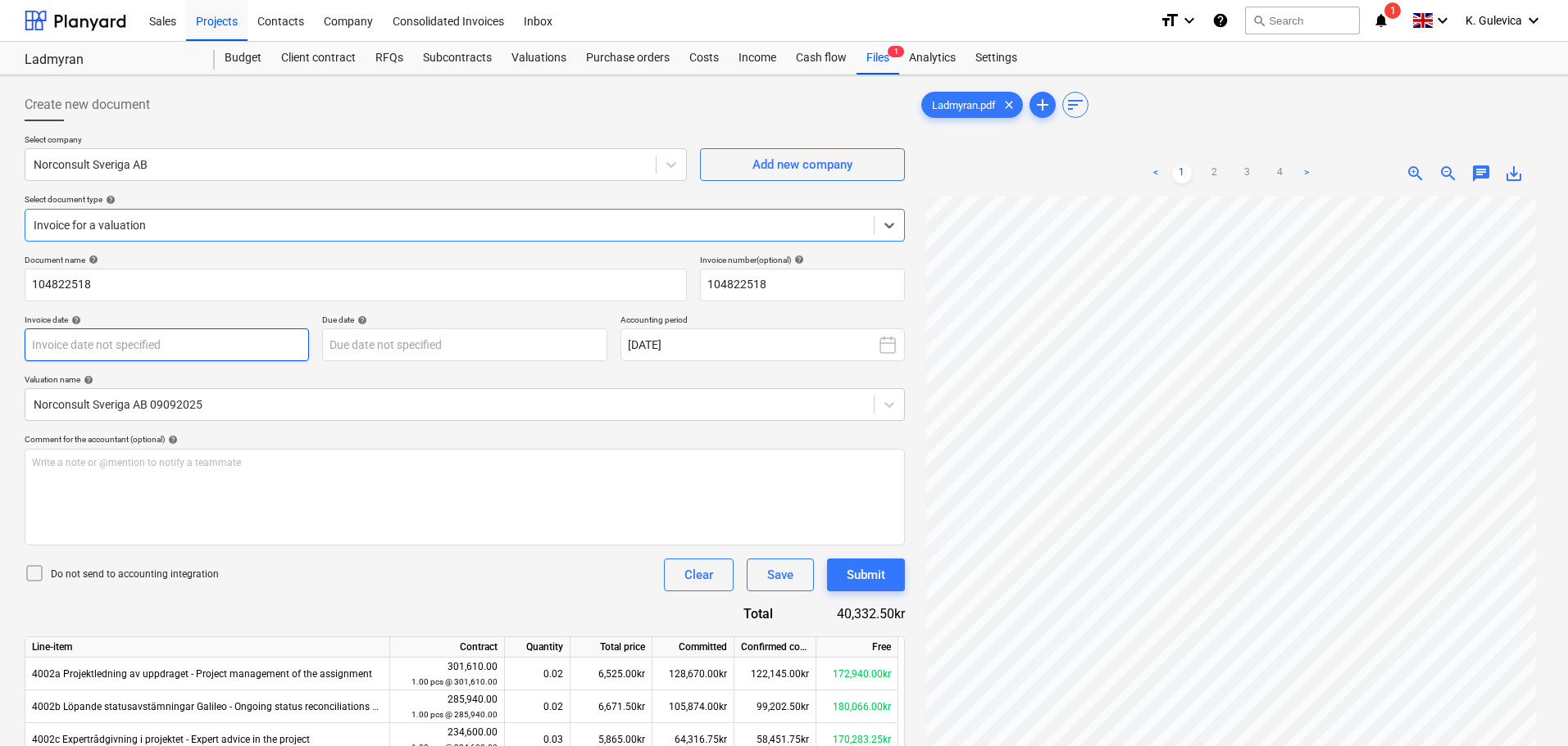
click at [142, 347] on body "Sales Projects Contacts Company Consolidated Invoices Inbox format_size keyboar…" at bounding box center [784, 373] width 1568 height 746
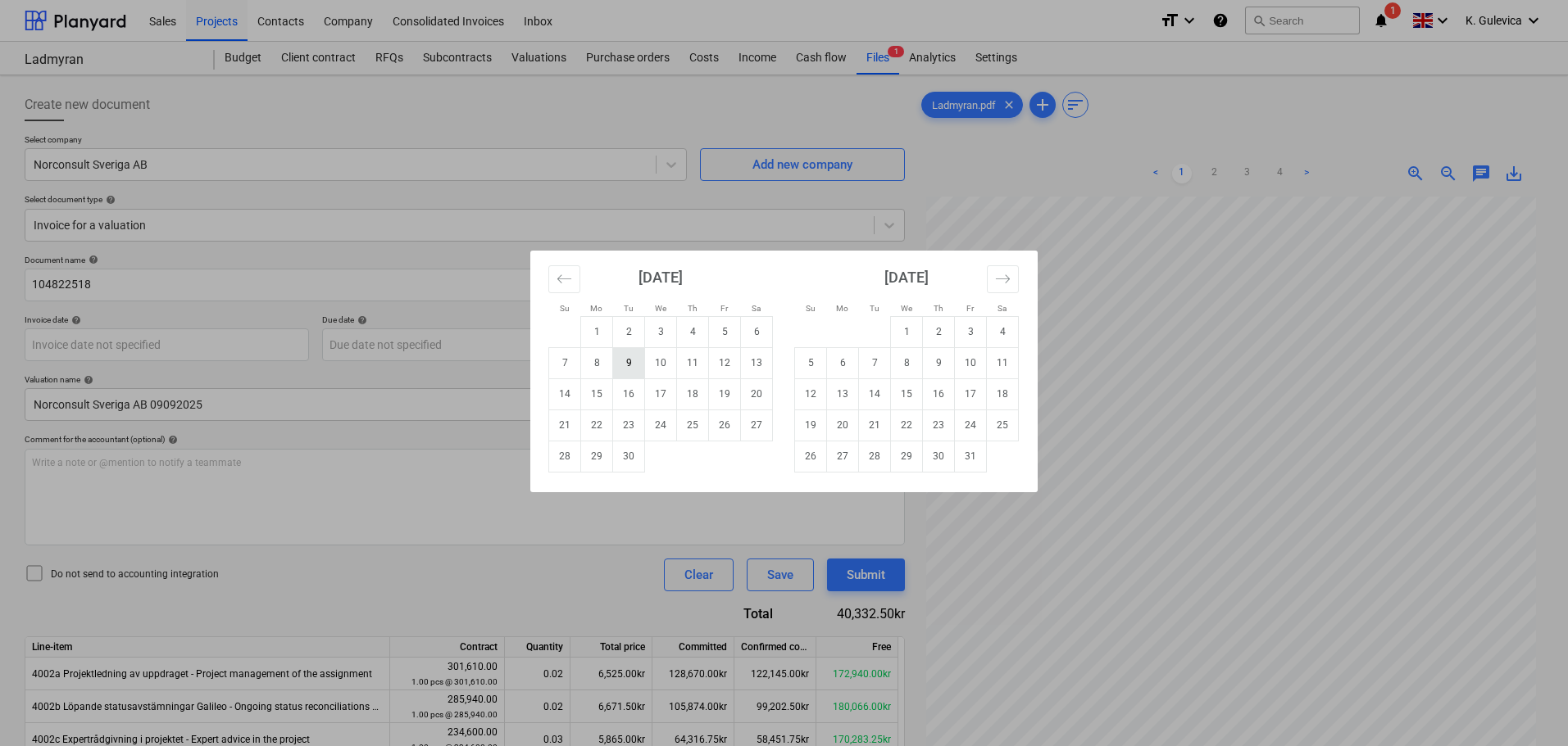
click at [629, 359] on td "9" at bounding box center [629, 363] width 32 height 31
type input "[DATE]"
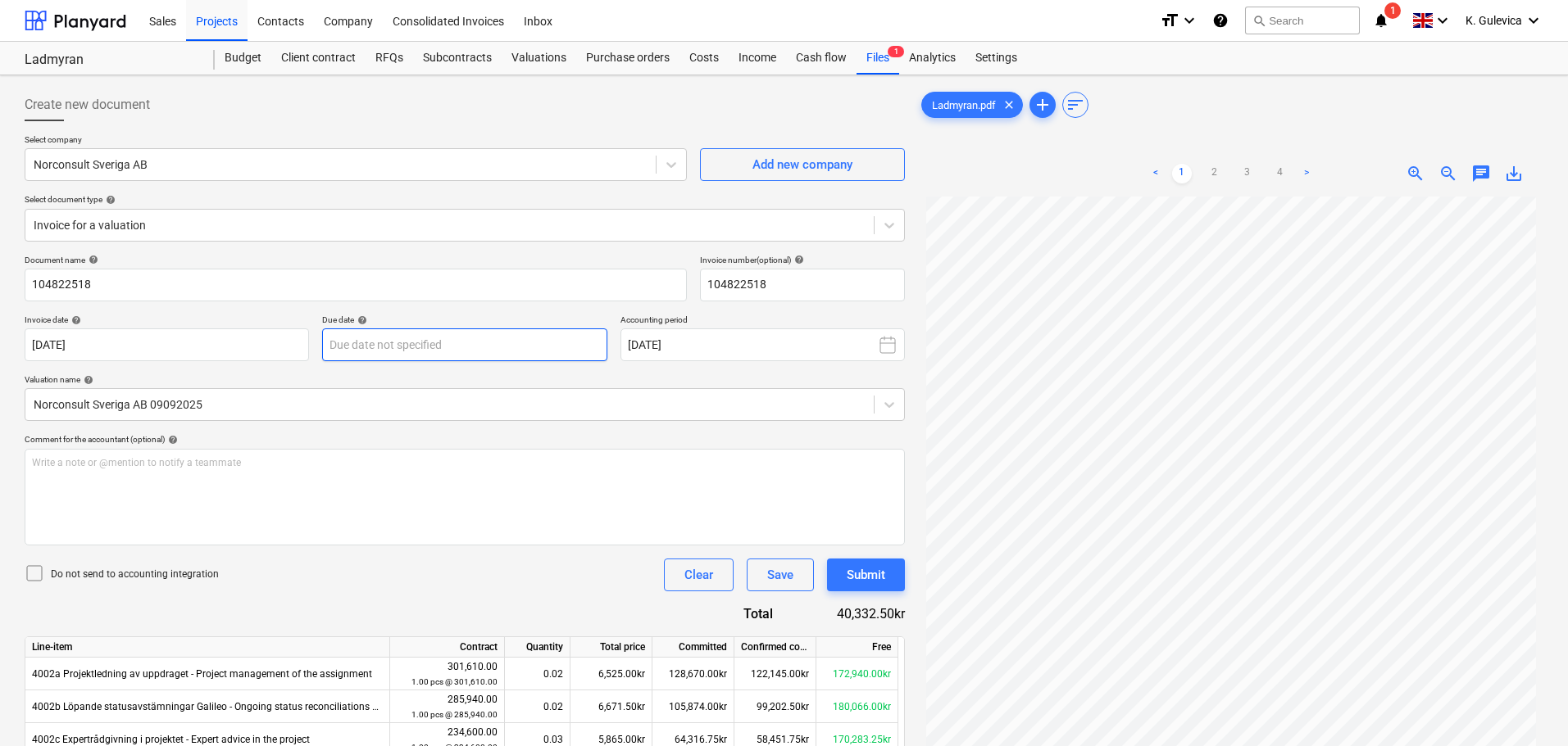
click at [424, 347] on body "Sales Projects Contacts Company Consolidated Invoices Inbox format_size keyboar…" at bounding box center [784, 373] width 1568 height 746
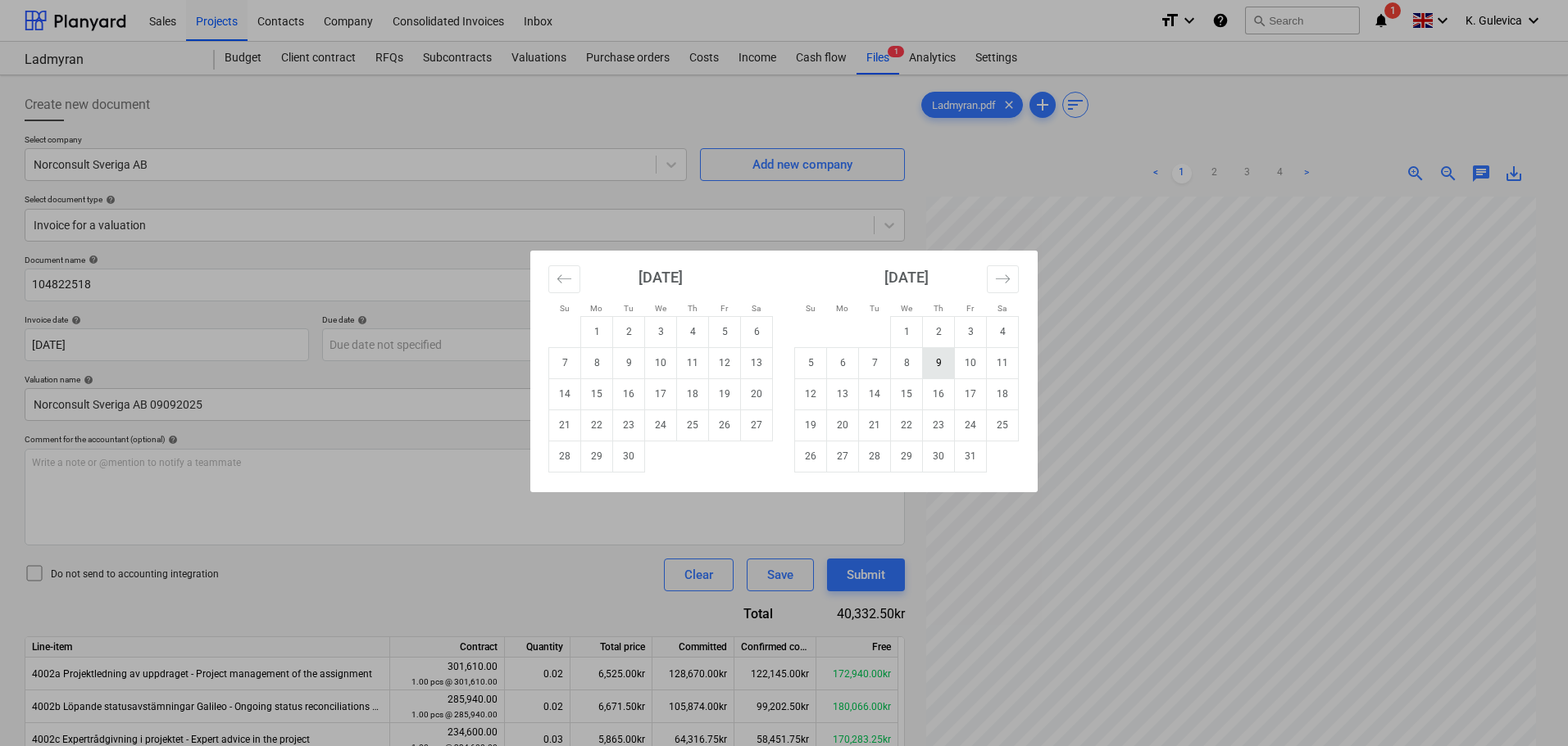
click at [943, 357] on td "9" at bounding box center [938, 363] width 32 height 31
type input "[DATE]"
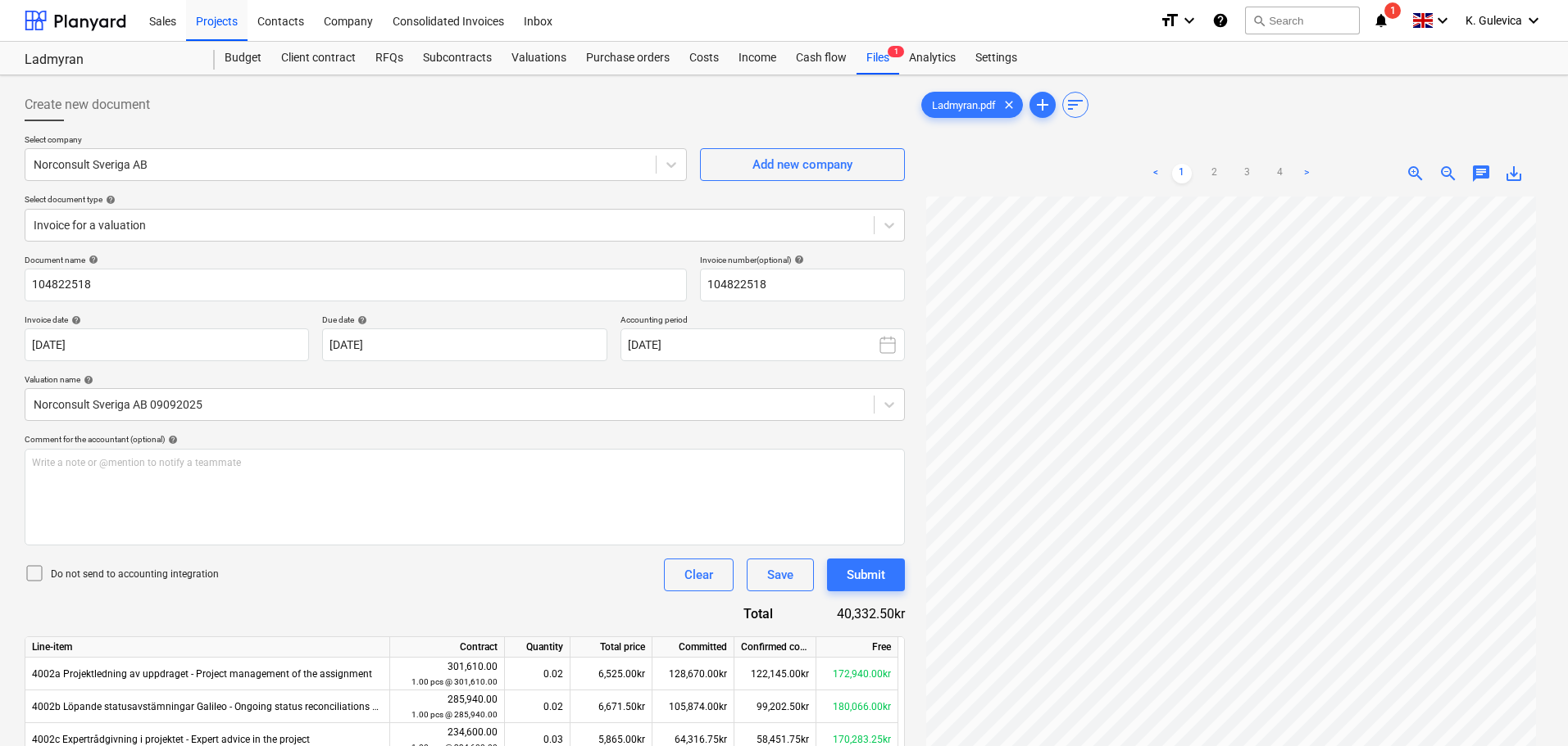
scroll to position [165, 0]
click at [890, 576] on button "Submit" at bounding box center [865, 575] width 78 height 33
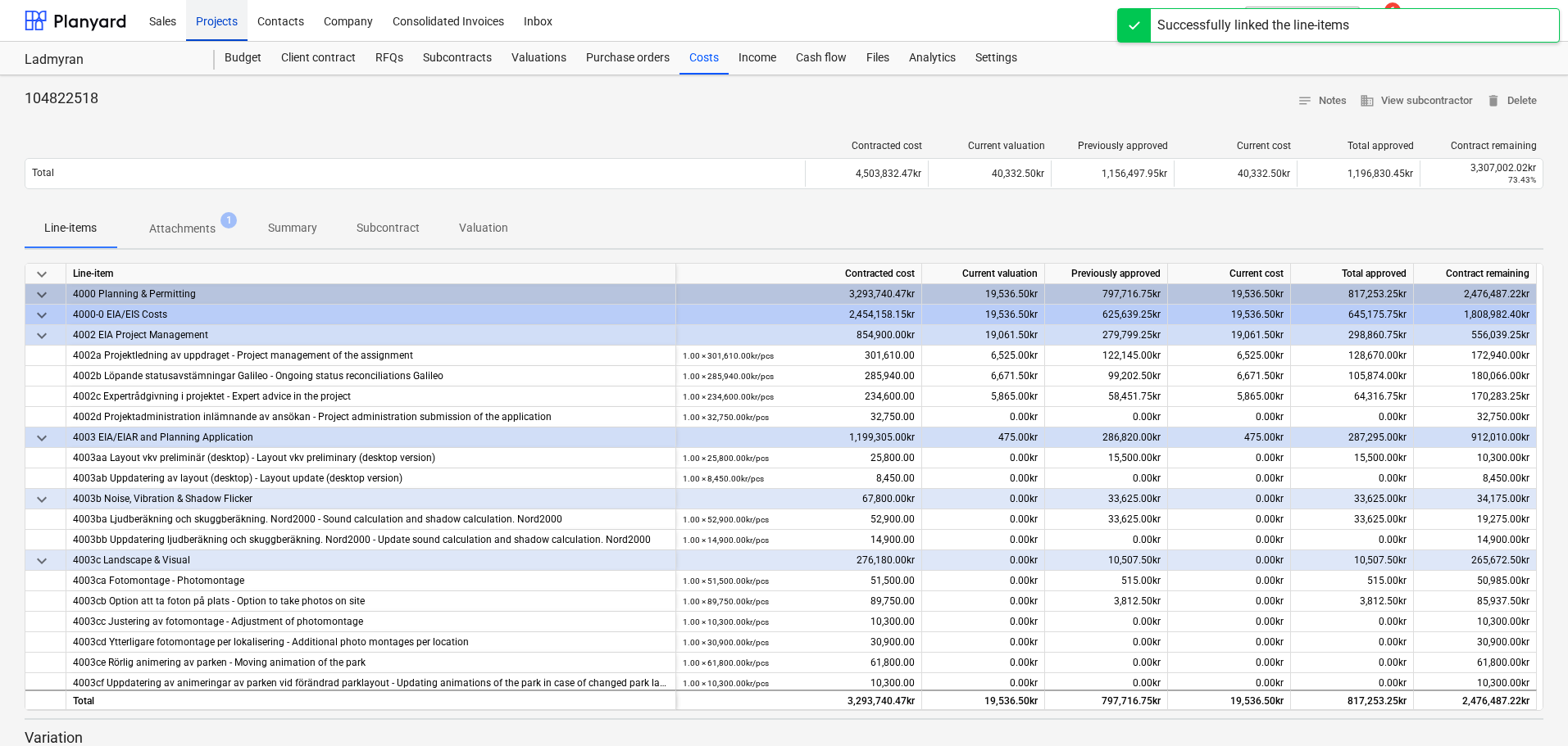
click at [214, 28] on div "Projects" at bounding box center [217, 20] width 62 height 42
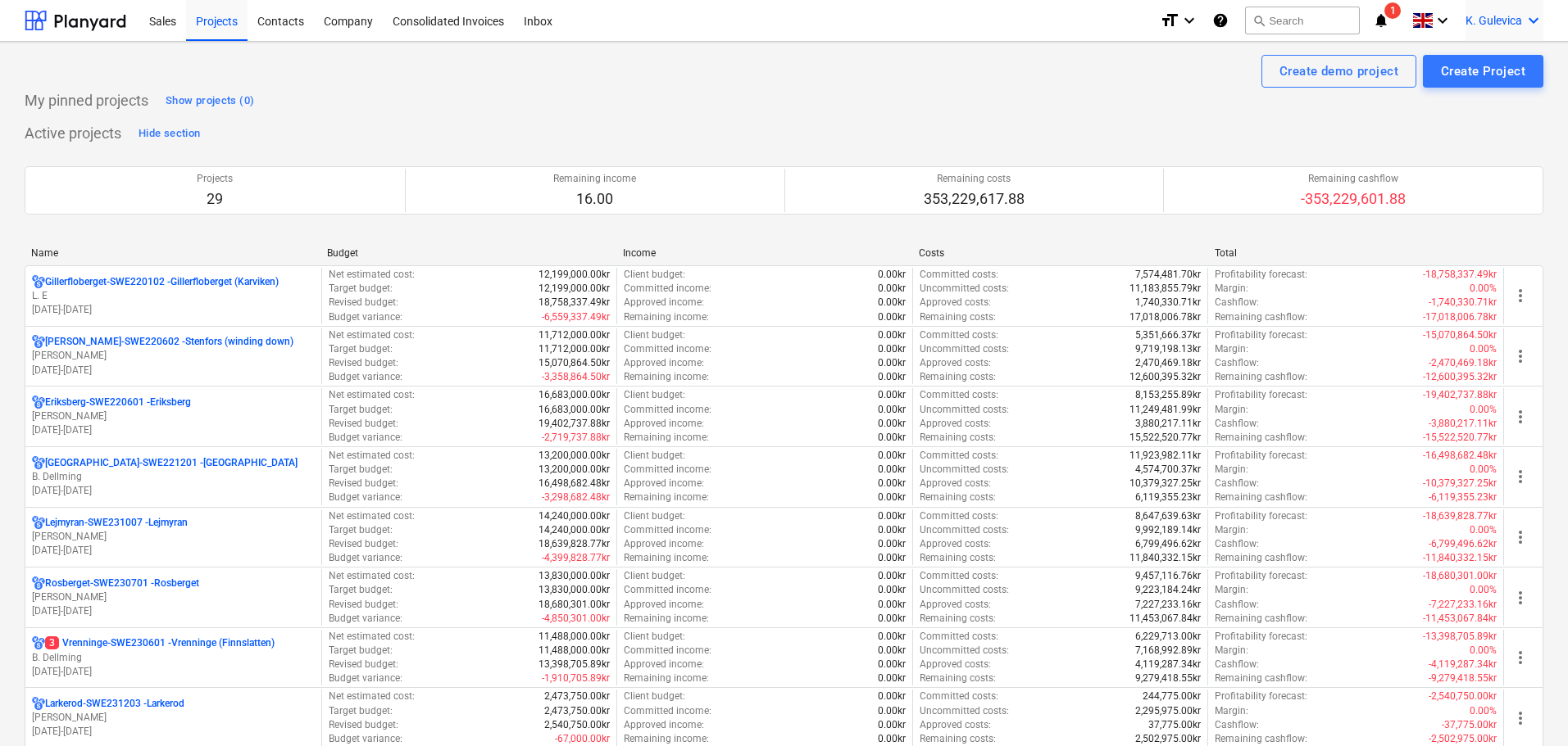
click at [1483, 21] on span "K. Gulevica" at bounding box center [1493, 20] width 57 height 13
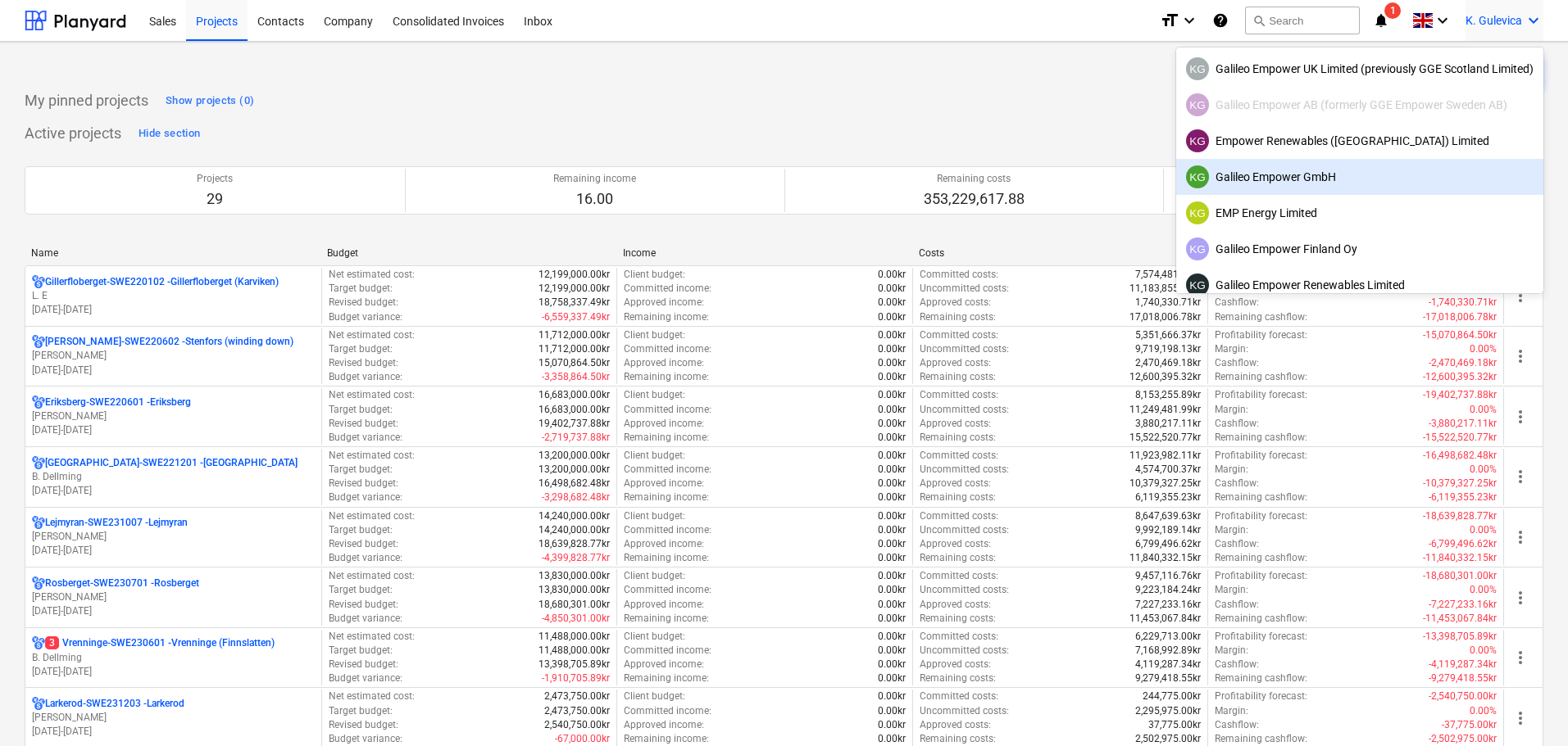
click at [1263, 178] on div "KG Galileo Empower GmbH" at bounding box center [1359, 177] width 347 height 23
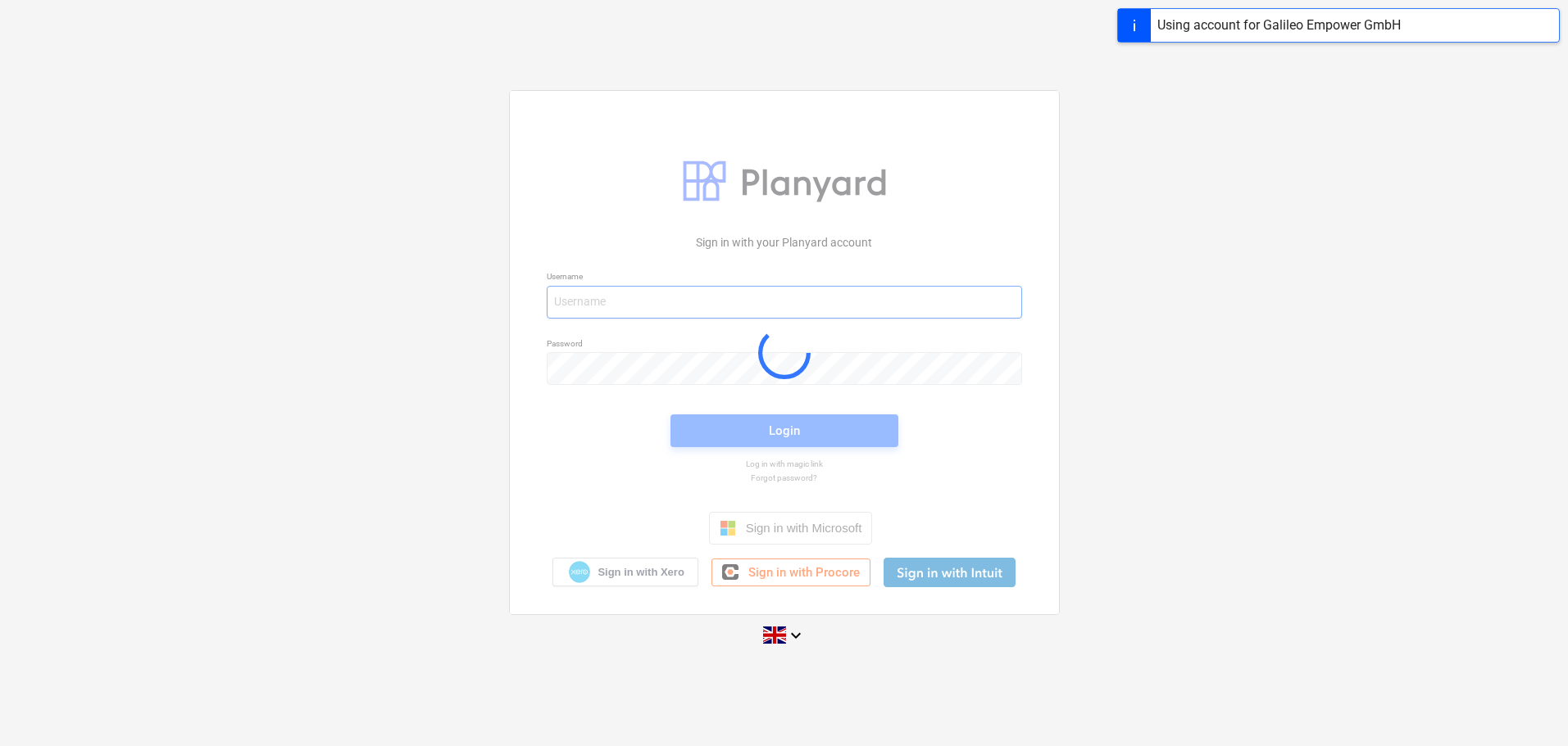
type input "[EMAIL_ADDRESS][DOMAIN_NAME]"
